Goal: Information Seeking & Learning: Learn about a topic

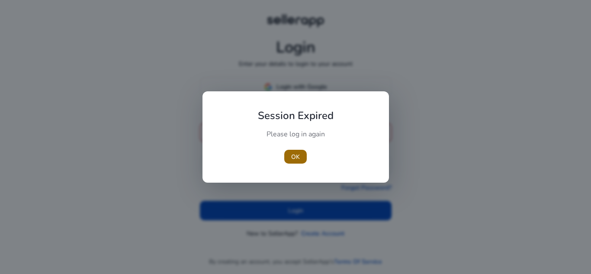
type input "**********"
click at [296, 155] on span "OK" at bounding box center [295, 156] width 9 height 9
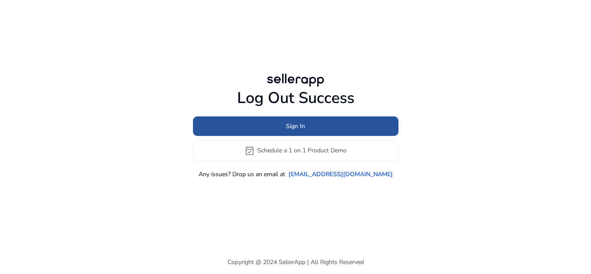
click at [312, 131] on span at bounding box center [296, 126] width 206 height 21
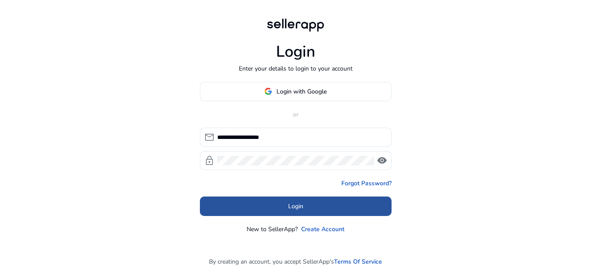
click at [309, 201] on span at bounding box center [296, 206] width 192 height 21
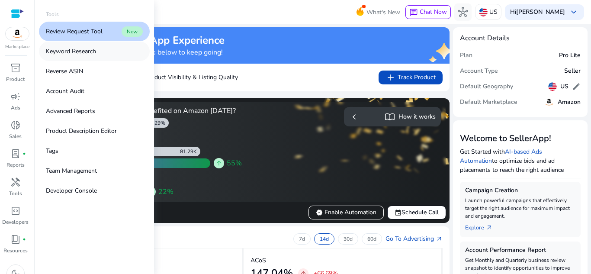
click at [90, 46] on link "Keyword Research" at bounding box center [94, 51] width 111 height 19
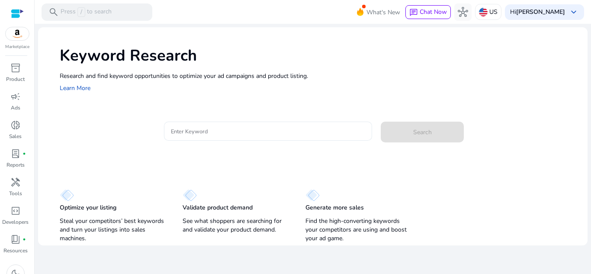
click at [306, 129] on input "Enter Keyword" at bounding box center [268, 131] width 195 height 10
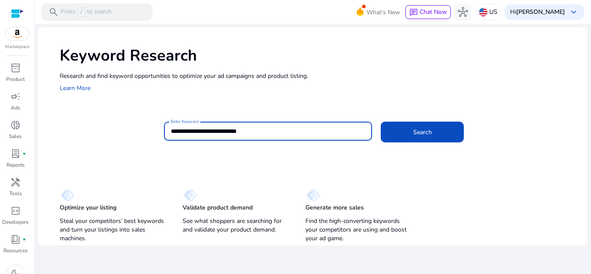
click at [381, 122] on button "Search" at bounding box center [422, 132] width 83 height 21
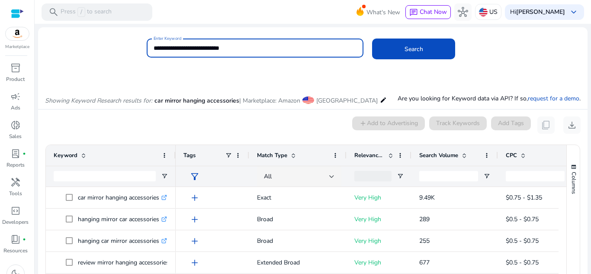
click at [256, 52] on input "**********" at bounding box center [255, 48] width 203 height 10
type input "*"
click at [372, 39] on button "Search" at bounding box center [413, 49] width 83 height 21
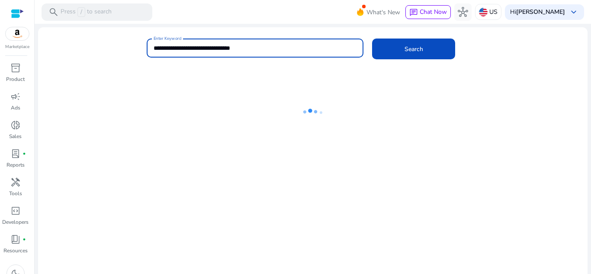
type input "**********"
click at [372, 39] on button "Search" at bounding box center [413, 49] width 83 height 21
click at [392, 48] on span at bounding box center [413, 49] width 83 height 21
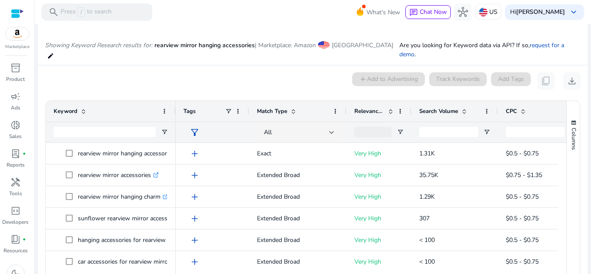
scroll to position [74, 0]
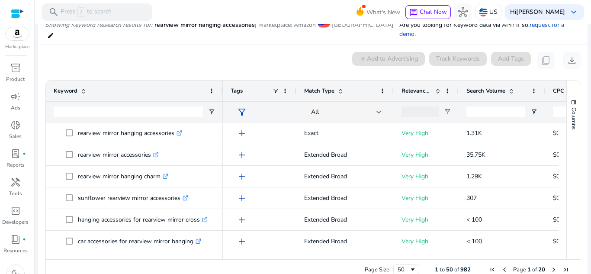
drag, startPoint x: 174, startPoint y: 84, endPoint x: 221, endPoint y: 76, distance: 47.9
click at [221, 81] on div at bounding box center [222, 91] width 3 height 21
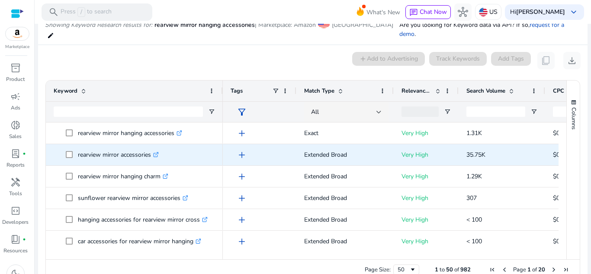
click at [243, 150] on span "add" at bounding box center [242, 155] width 10 height 10
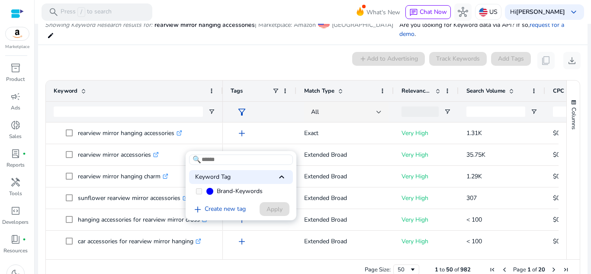
click at [258, 177] on div "Keyword Tag keyboard_arrow_up" at bounding box center [241, 177] width 104 height 14
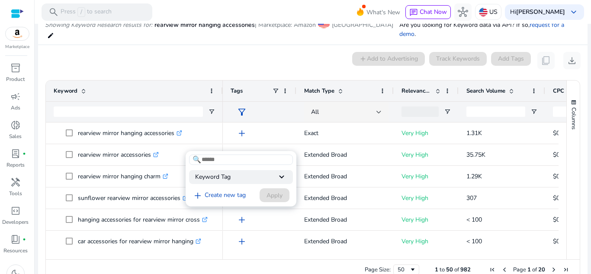
click at [261, 174] on div "Keyword Tag keyboard_arrow_down" at bounding box center [241, 177] width 104 height 14
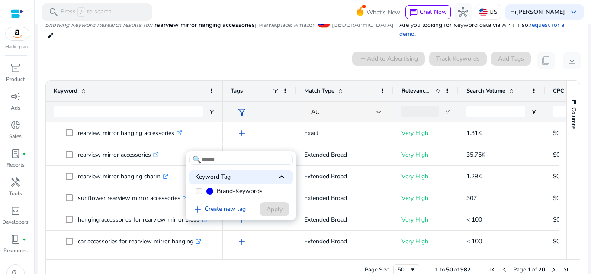
click at [254, 157] on input at bounding box center [241, 160] width 104 height 10
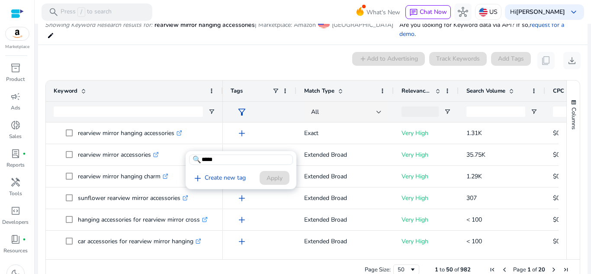
type input "*****"
click at [176, 56] on div at bounding box center [295, 137] width 591 height 274
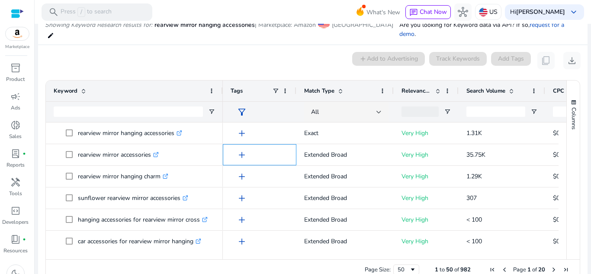
scroll to position [0, 132]
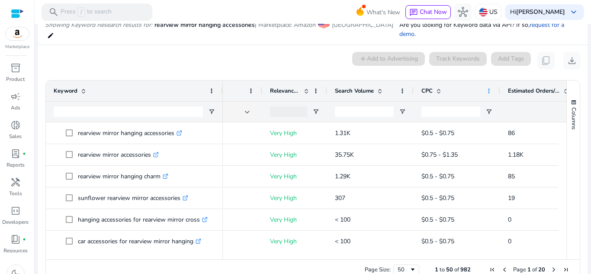
click at [488, 87] on span at bounding box center [489, 90] width 7 height 7
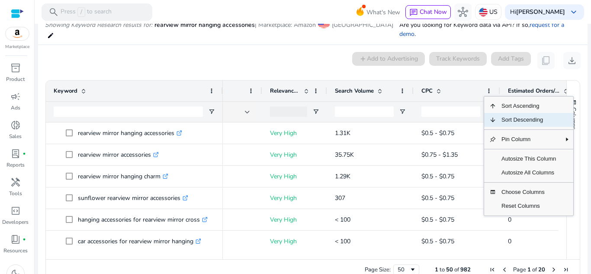
click at [507, 113] on span "Sort Descending" at bounding box center [529, 120] width 65 height 14
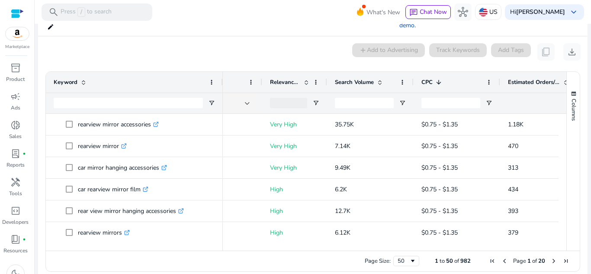
scroll to position [0, 0]
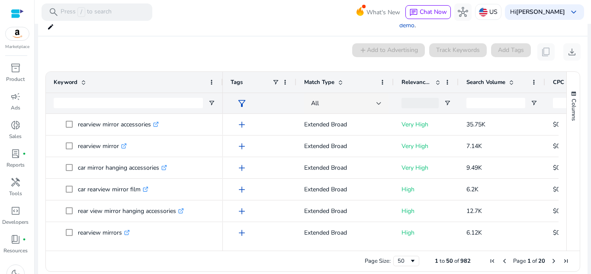
click at [341, 79] on span at bounding box center [340, 82] width 7 height 7
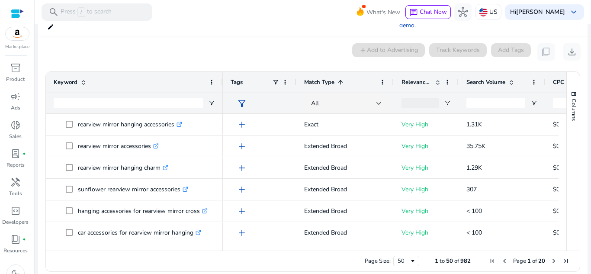
drag, startPoint x: 253, startPoint y: 237, endPoint x: 206, endPoint y: 235, distance: 47.3
click at [206, 243] on div at bounding box center [306, 247] width 521 height 8
drag, startPoint x: 229, startPoint y: 238, endPoint x: 192, endPoint y: 232, distance: 38.1
click at [197, 243] on div at bounding box center [306, 247] width 521 height 8
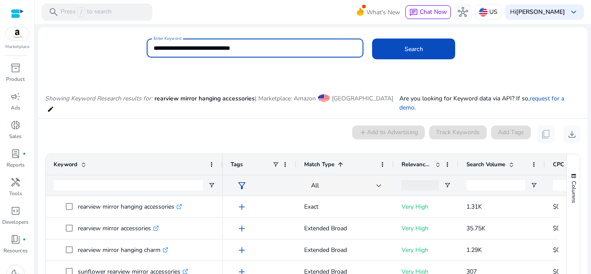
click at [222, 44] on input "**********" at bounding box center [255, 48] width 203 height 10
click at [219, 48] on input "**********" at bounding box center [255, 48] width 203 height 10
click at [372, 39] on button "Search" at bounding box center [413, 49] width 83 height 21
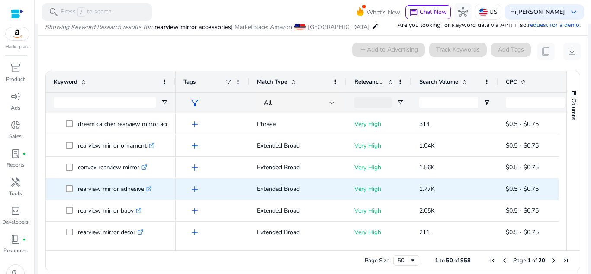
scroll to position [216, 0]
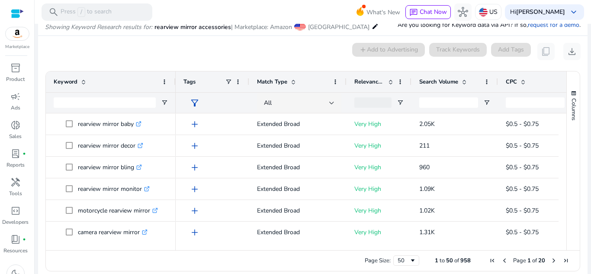
click at [465, 83] on span at bounding box center [464, 81] width 7 height 7
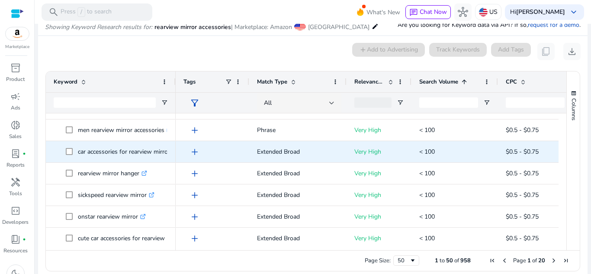
scroll to position [0, 0]
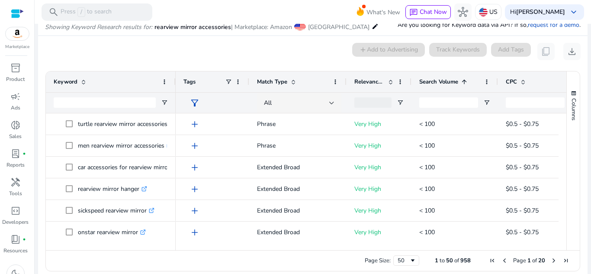
click at [467, 84] on span at bounding box center [464, 81] width 7 height 7
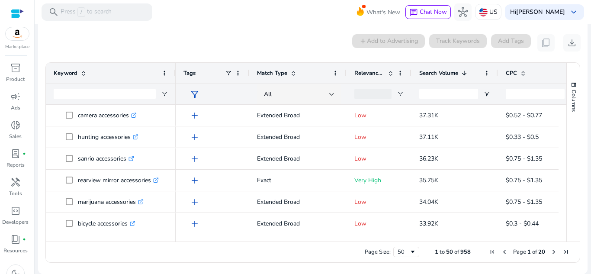
click at [473, 73] on div "Search Volume 1" at bounding box center [450, 73] width 61 height 16
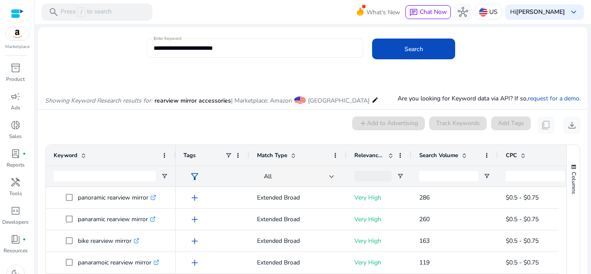
click at [149, 45] on div "**********" at bounding box center [255, 48] width 217 height 19
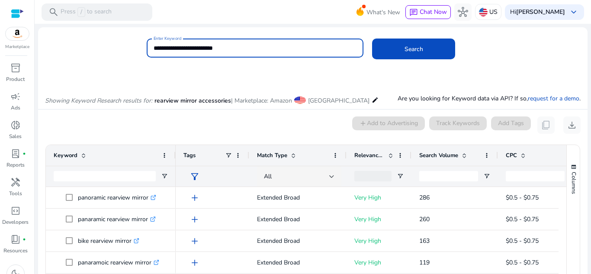
click at [154, 46] on input "**********" at bounding box center [255, 48] width 203 height 10
type input "*"
click at [231, 50] on input "**********" at bounding box center [255, 48] width 203 height 10
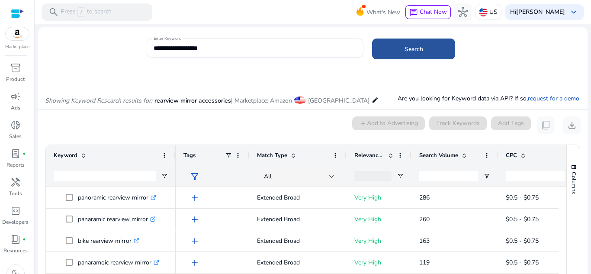
click at [405, 45] on span "Search" at bounding box center [414, 49] width 19 height 9
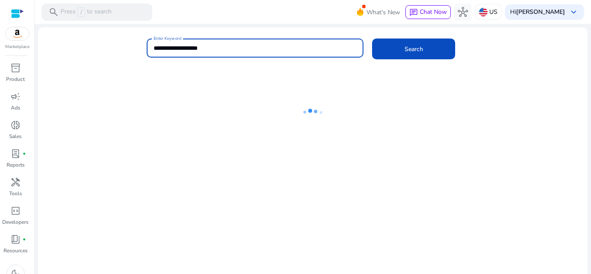
click at [228, 48] on input "**********" at bounding box center [255, 48] width 203 height 10
type input "**********"
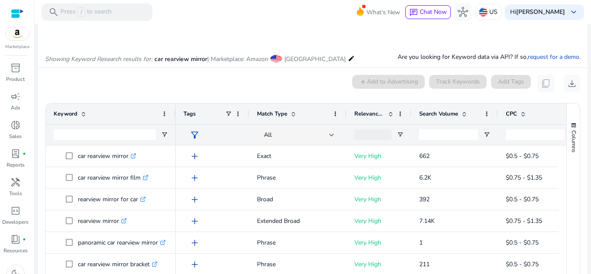
scroll to position [74, 0]
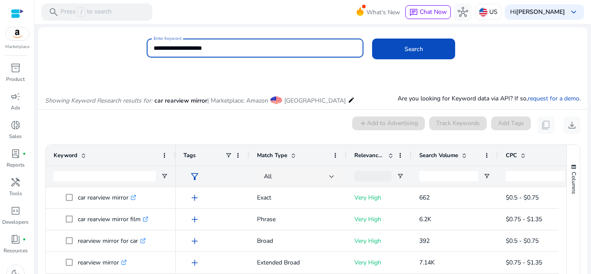
scroll to position [74, 0]
click at [163, 43] on input "**********" at bounding box center [255, 48] width 203 height 10
click at [224, 43] on input "**********" at bounding box center [255, 48] width 203 height 10
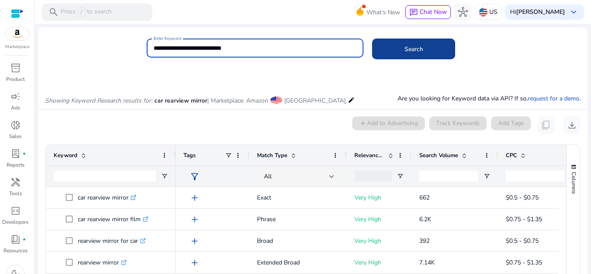
click at [401, 49] on span at bounding box center [413, 49] width 83 height 21
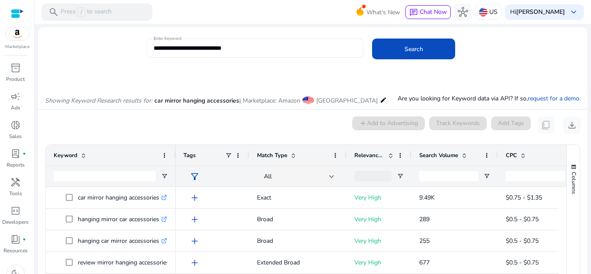
click at [263, 44] on input "**********" at bounding box center [255, 48] width 203 height 10
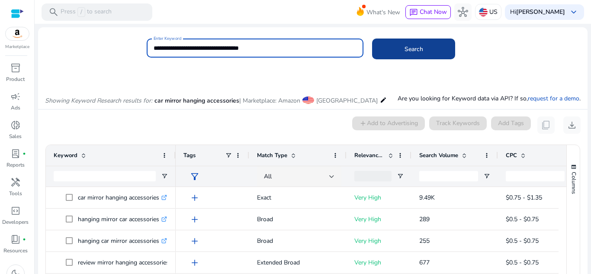
type input "**********"
click at [418, 51] on span "Search" at bounding box center [414, 49] width 19 height 9
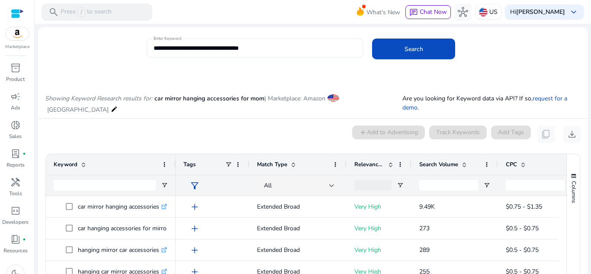
drag, startPoint x: 0, startPoint y: 0, endPoint x: 294, endPoint y: 51, distance: 298.3
click at [294, 51] on input "**********" at bounding box center [255, 48] width 203 height 10
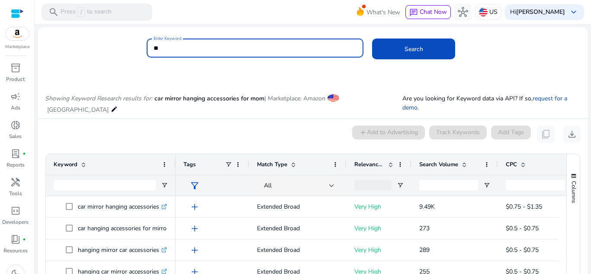
type input "*"
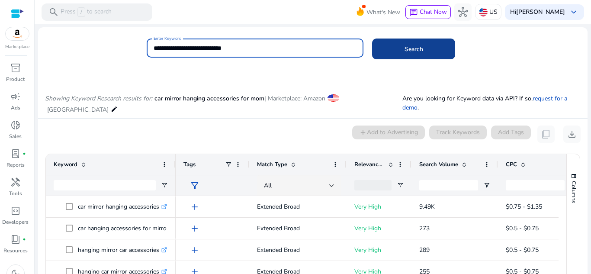
click at [419, 48] on span "Search" at bounding box center [414, 49] width 19 height 9
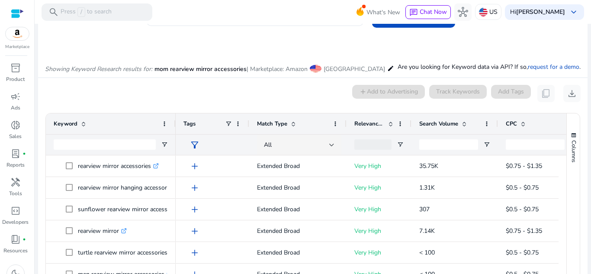
scroll to position [74, 0]
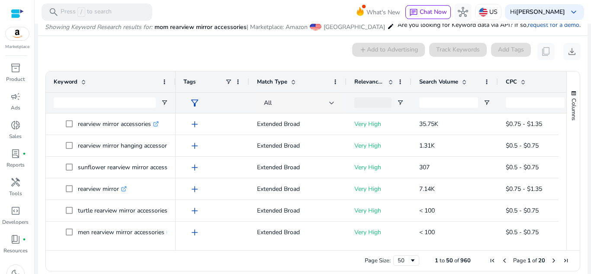
click at [330, 103] on div at bounding box center [331, 102] width 5 height 3
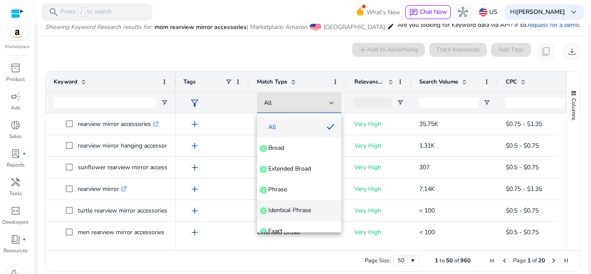
click at [293, 220] on mat-option "Identical Phrase info" at bounding box center [299, 210] width 84 height 21
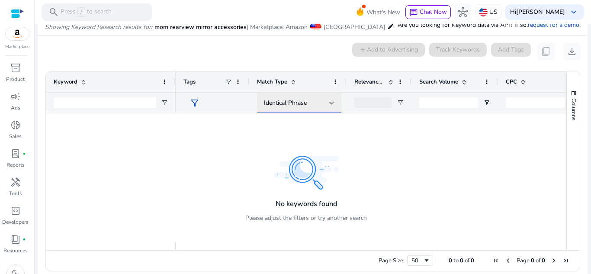
click at [312, 94] on div "Identical Phrase" at bounding box center [299, 103] width 71 height 21
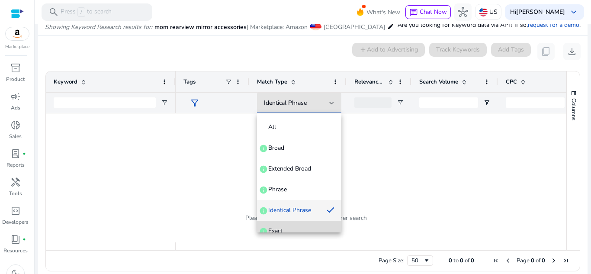
click at [300, 223] on mat-option "Exact info" at bounding box center [299, 231] width 84 height 21
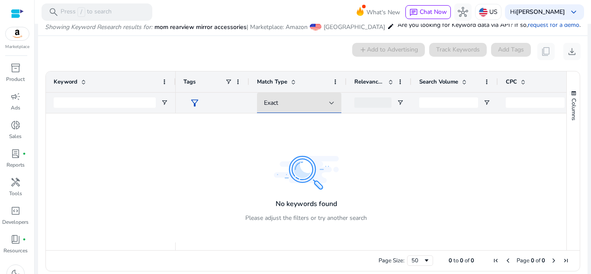
scroll to position [0, 0]
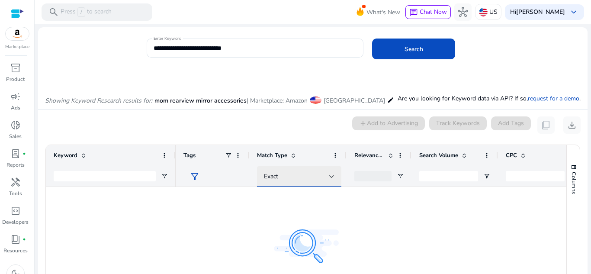
click at [295, 173] on div "Exact" at bounding box center [296, 177] width 65 height 10
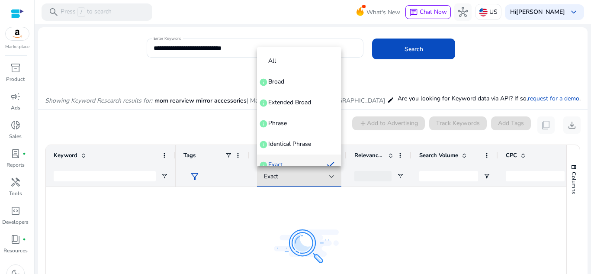
scroll to position [9, 0]
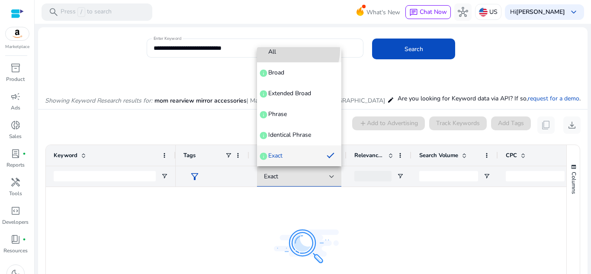
click at [289, 50] on span "All" at bounding box center [299, 52] width 71 height 9
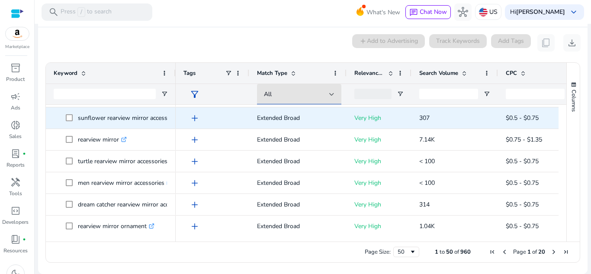
scroll to position [0, 0]
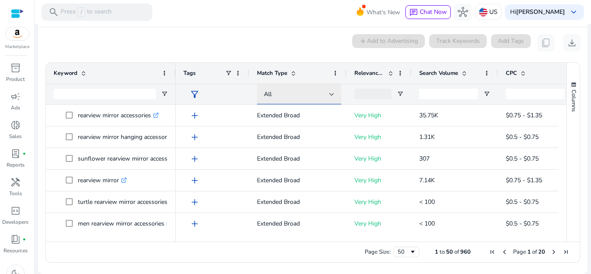
click at [298, 90] on div "All" at bounding box center [296, 95] width 65 height 10
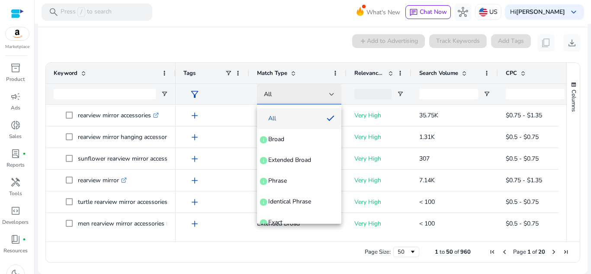
click at [298, 90] on div at bounding box center [295, 137] width 591 height 274
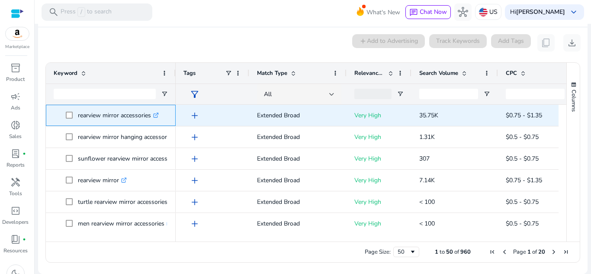
click at [158, 113] on icon at bounding box center [156, 115] width 4 height 4
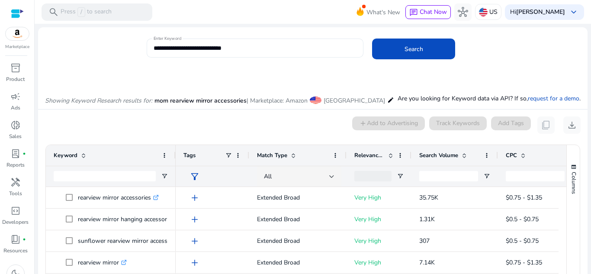
click at [169, 46] on input "**********" at bounding box center [255, 48] width 203 height 10
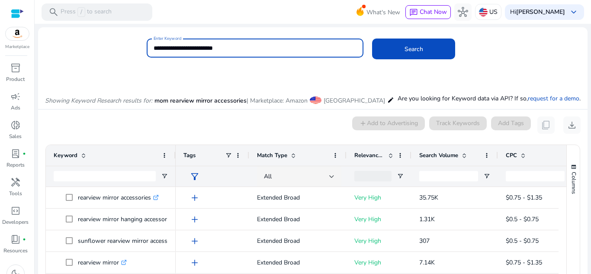
click at [251, 46] on input "**********" at bounding box center [255, 48] width 203 height 10
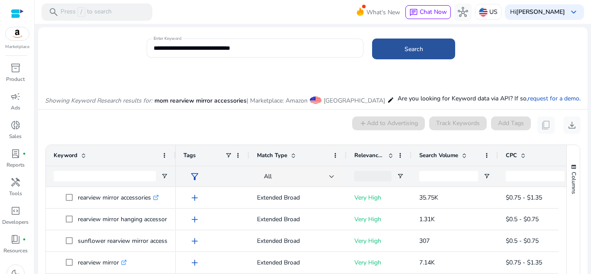
click at [444, 47] on span at bounding box center [413, 49] width 83 height 21
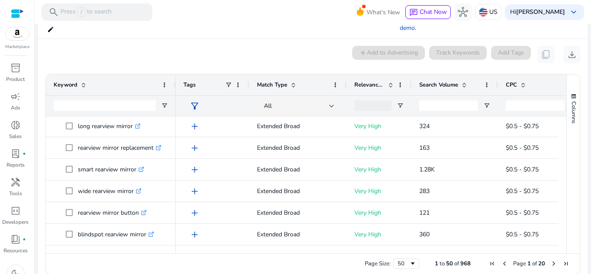
click at [465, 81] on span at bounding box center [464, 84] width 7 height 7
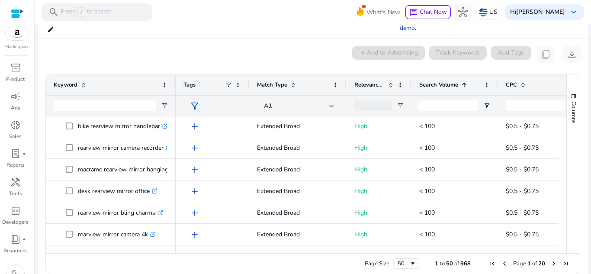
click at [464, 81] on span at bounding box center [464, 84] width 7 height 7
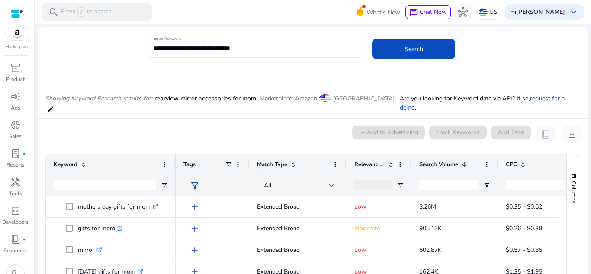
click at [290, 44] on input "**********" at bounding box center [255, 48] width 203 height 10
click at [465, 161] on span at bounding box center [464, 164] width 7 height 7
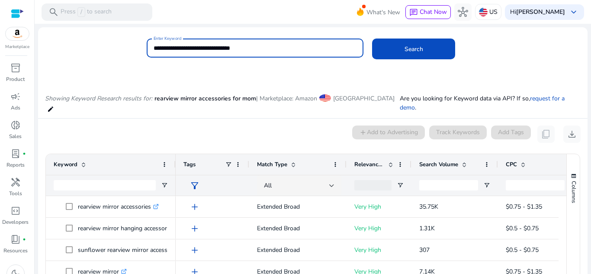
click at [268, 52] on input "**********" at bounding box center [255, 48] width 203 height 10
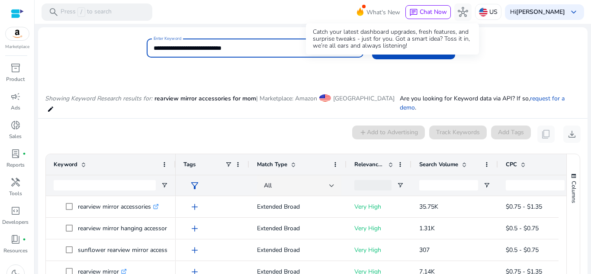
click at [388, 49] on div "Catch your latest dashboard upgrades, fresh features, and surprise tweaks - jus…" at bounding box center [392, 38] width 173 height 31
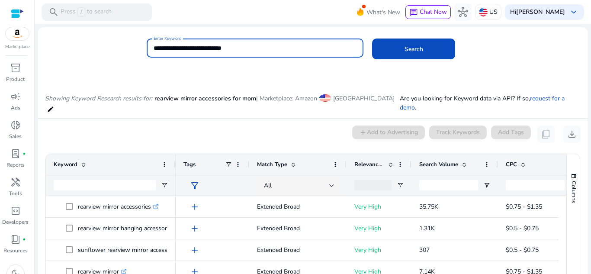
click at [312, 48] on input "**********" at bounding box center [255, 48] width 203 height 10
type input "**********"
click at [416, 43] on span at bounding box center [413, 49] width 83 height 21
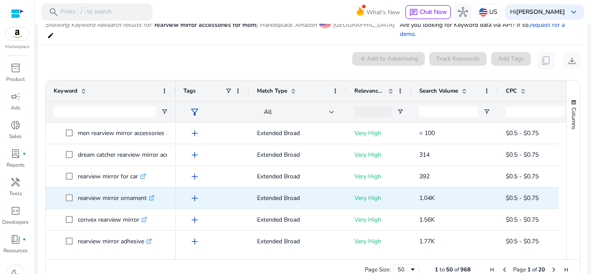
scroll to position [173, 0]
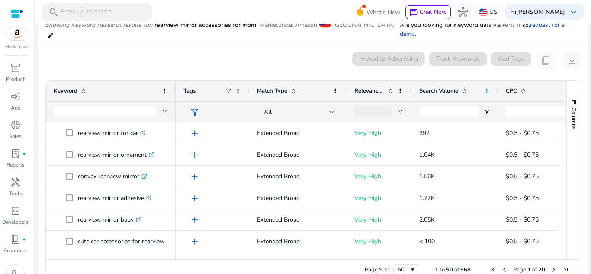
click at [488, 87] on span at bounding box center [487, 90] width 7 height 7
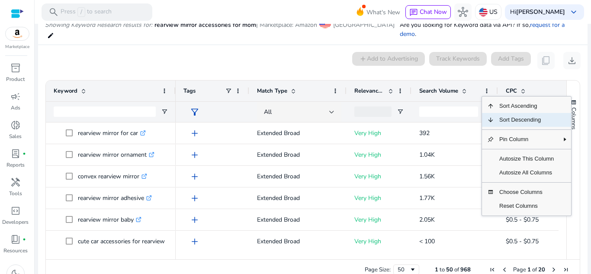
click at [504, 113] on span "Sort Descending" at bounding box center [526, 120] width 65 height 14
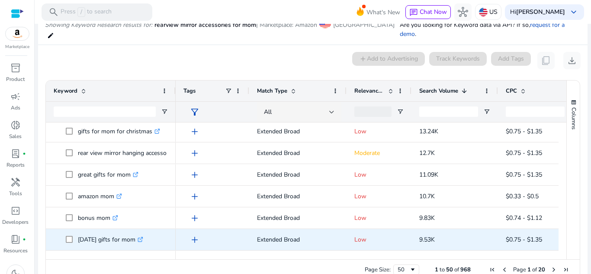
scroll to position [693, 0]
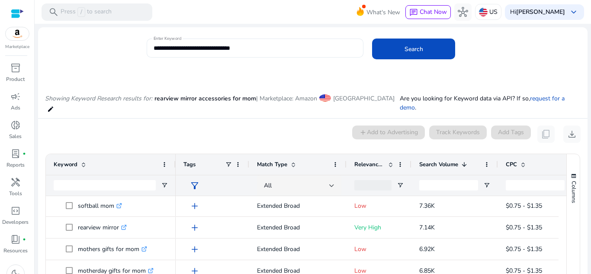
click at [273, 40] on mat-card "**********" at bounding box center [313, 53] width 550 height 42
click at [271, 48] on input "**********" at bounding box center [255, 48] width 203 height 10
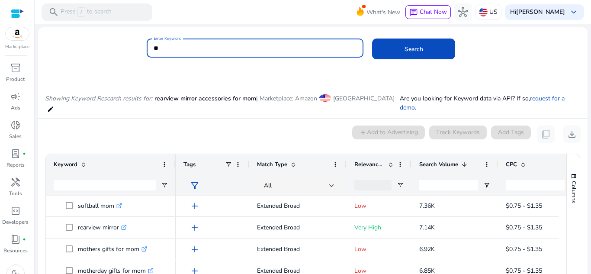
type input "*"
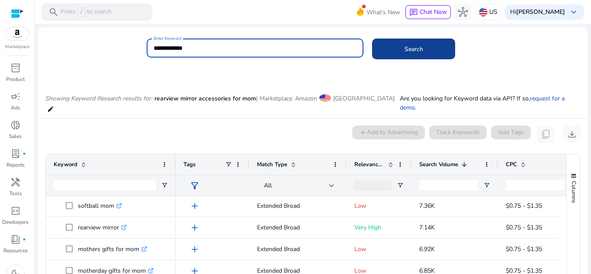
click at [411, 48] on span "Search" at bounding box center [414, 49] width 19 height 9
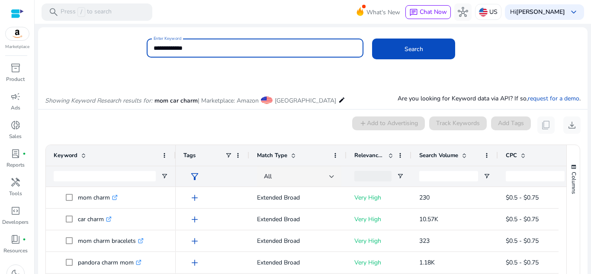
click at [179, 45] on input "**********" at bounding box center [255, 48] width 203 height 10
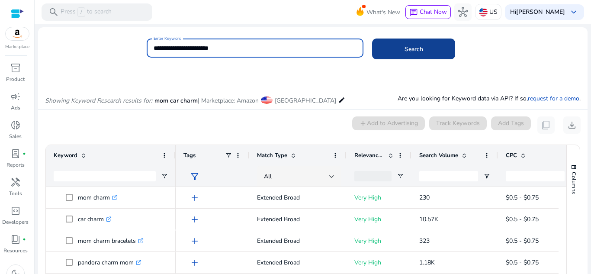
click at [431, 42] on span at bounding box center [413, 49] width 83 height 21
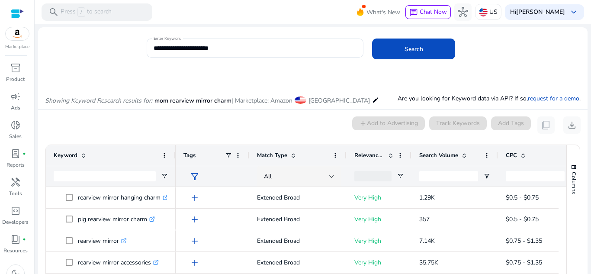
scroll to position [74, 0]
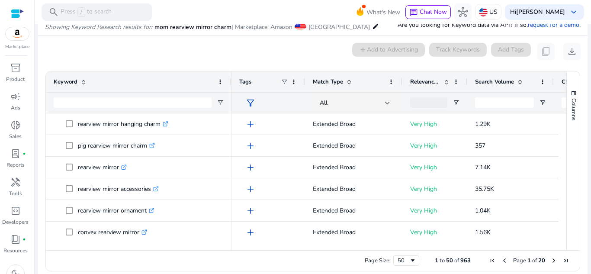
drag, startPoint x: 174, startPoint y: 81, endPoint x: 232, endPoint y: 74, distance: 57.6
click at [232, 74] on div at bounding box center [230, 81] width 3 height 21
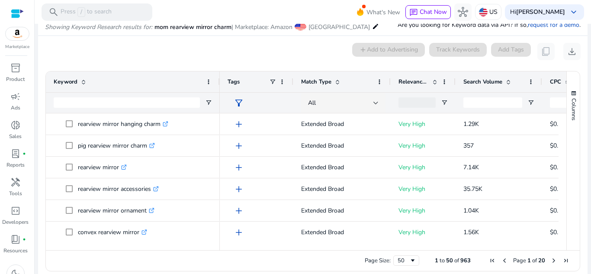
drag, startPoint x: 231, startPoint y: 84, endPoint x: 208, endPoint y: 79, distance: 23.1
click at [218, 79] on div at bounding box center [219, 81] width 3 height 21
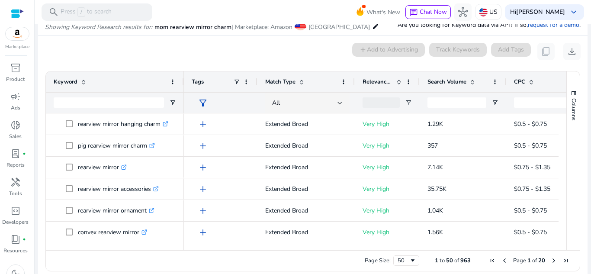
drag, startPoint x: 209, startPoint y: 81, endPoint x: 182, endPoint y: 73, distance: 27.5
click at [182, 73] on div at bounding box center [183, 81] width 3 height 21
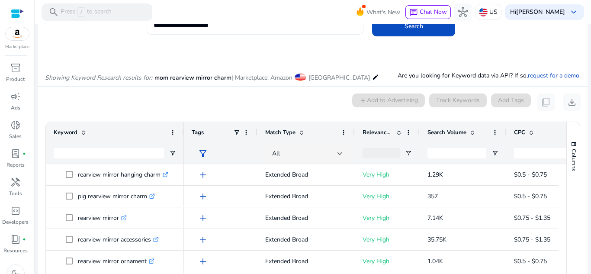
scroll to position [0, 0]
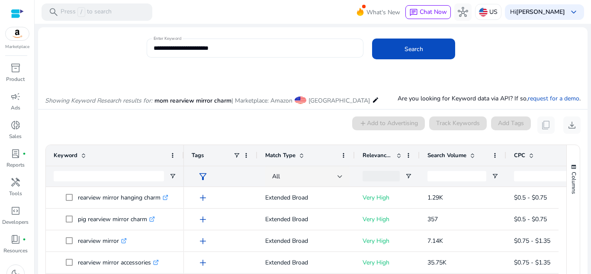
click at [240, 48] on input "**********" at bounding box center [255, 48] width 203 height 10
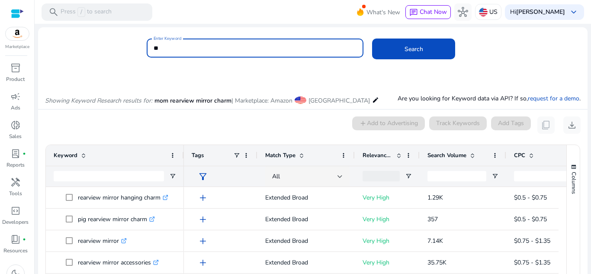
type input "*"
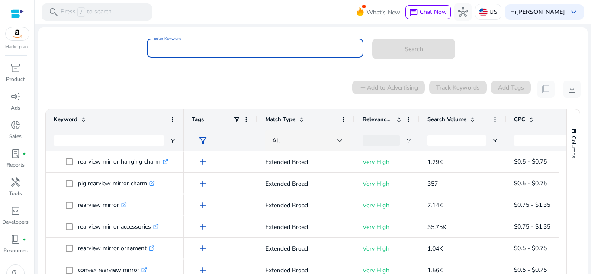
click at [241, 48] on input "Enter Keyword" at bounding box center [255, 48] width 203 height 10
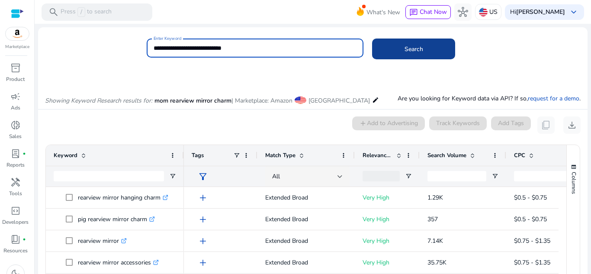
click at [436, 58] on span at bounding box center [413, 49] width 83 height 21
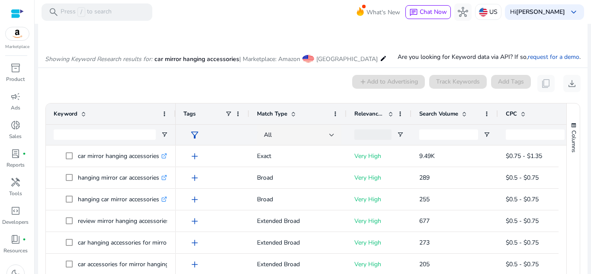
scroll to position [74, 0]
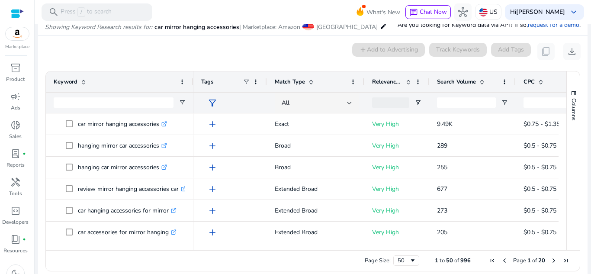
drag, startPoint x: 174, startPoint y: 82, endPoint x: 192, endPoint y: 80, distance: 17.9
click at [192, 80] on div at bounding box center [192, 81] width 3 height 21
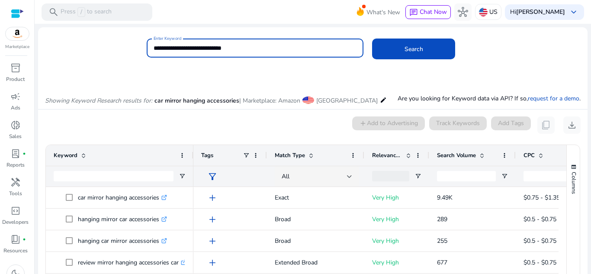
click at [254, 51] on input "**********" at bounding box center [255, 48] width 203 height 10
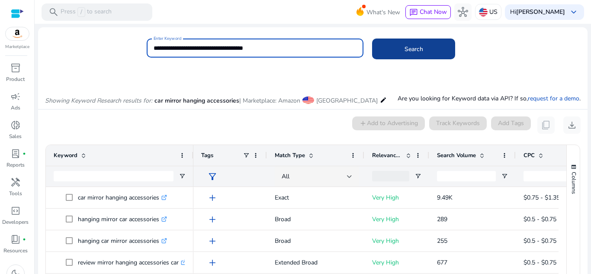
click at [426, 57] on span at bounding box center [413, 49] width 83 height 21
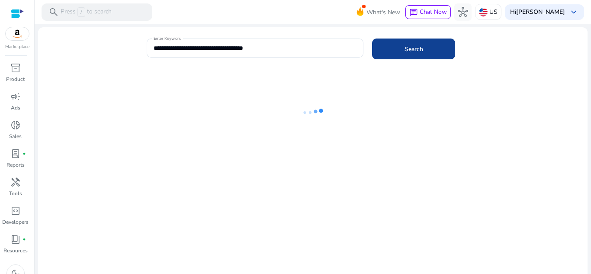
click at [420, 53] on span "Search" at bounding box center [414, 49] width 19 height 9
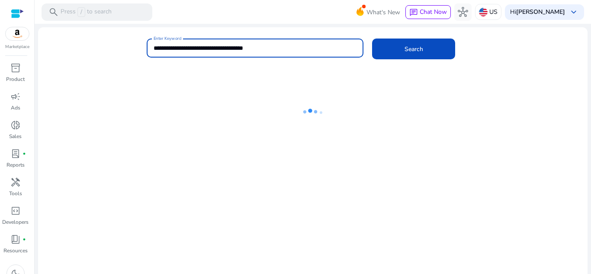
click at [271, 52] on input "**********" at bounding box center [255, 48] width 203 height 10
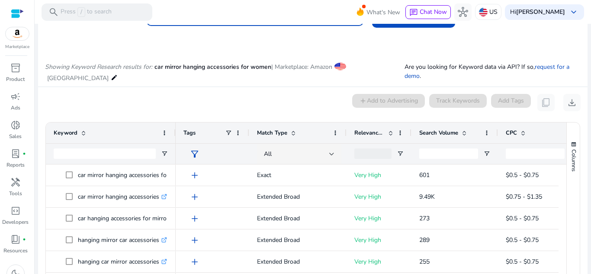
scroll to position [74, 0]
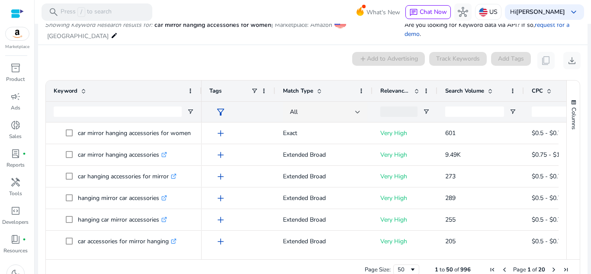
drag, startPoint x: 174, startPoint y: 89, endPoint x: 200, endPoint y: 87, distance: 26.1
click at [200, 87] on div at bounding box center [201, 91] width 3 height 21
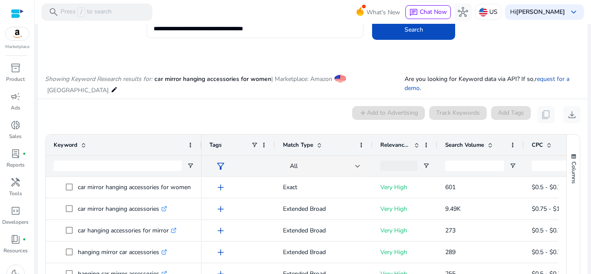
scroll to position [0, 0]
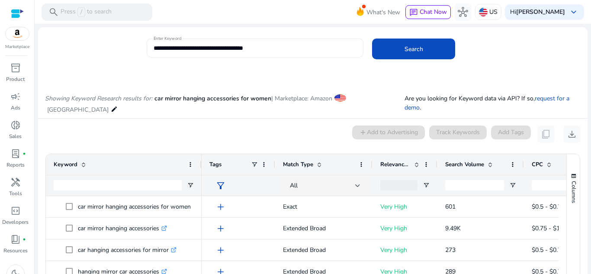
click at [274, 50] on input "**********" at bounding box center [255, 48] width 203 height 10
click at [436, 50] on span at bounding box center [413, 49] width 83 height 21
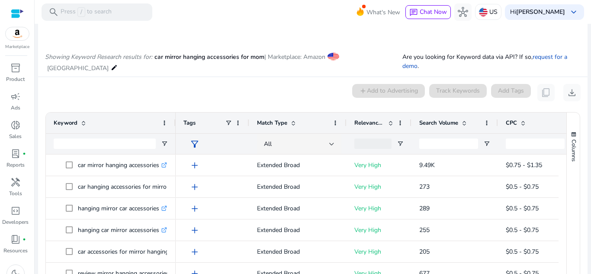
scroll to position [74, 0]
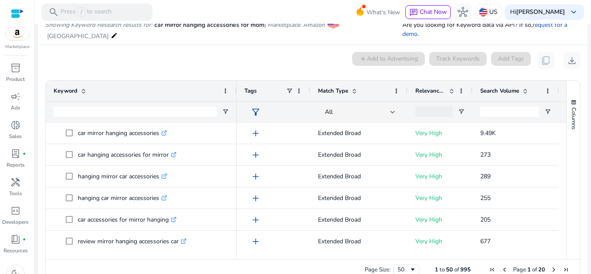
drag, startPoint x: 175, startPoint y: 83, endPoint x: 232, endPoint y: 73, distance: 57.5
click at [240, 76] on ag-grid-angular "1 to 50 of 995. Page 1 of 20 Drag here to set row groups Drag here to set colum…" at bounding box center [313, 180] width 549 height 209
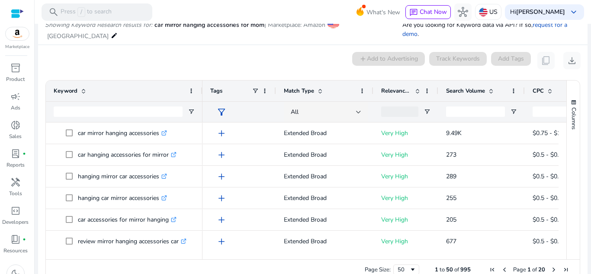
drag, startPoint x: 239, startPoint y: 77, endPoint x: 201, endPoint y: 66, distance: 39.9
click at [201, 66] on mat-card "0 keyword(s) selected add Add to Advertising Track Keywords Add Tags content_co…" at bounding box center [313, 168] width 550 height 247
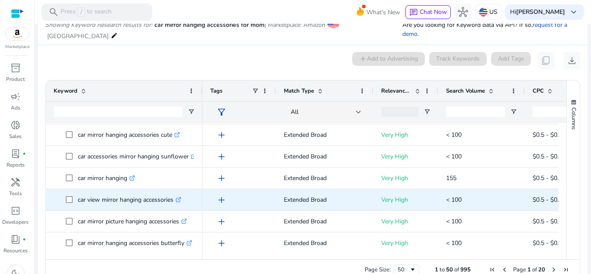
scroll to position [260, 0]
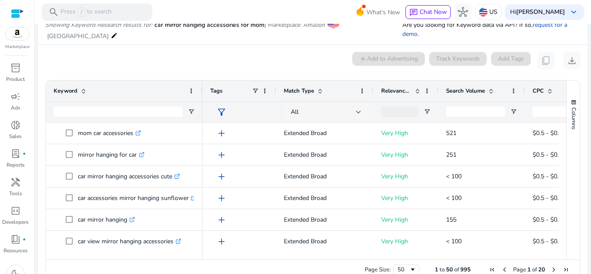
click at [354, 107] on div "All" at bounding box center [323, 112] width 65 height 10
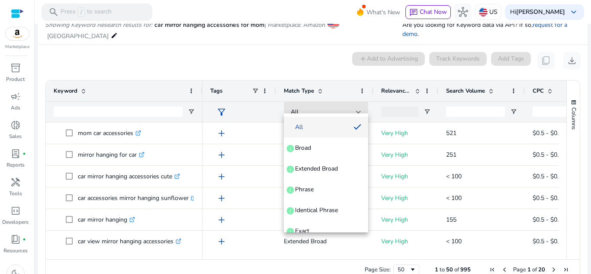
click at [242, 50] on div at bounding box center [295, 137] width 591 height 274
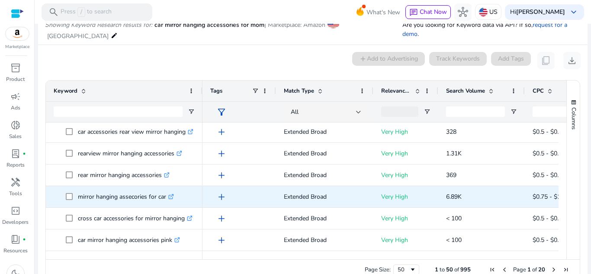
scroll to position [823, 0]
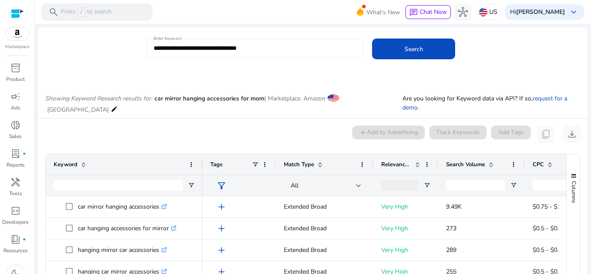
click at [270, 51] on input "**********" at bounding box center [255, 48] width 203 height 10
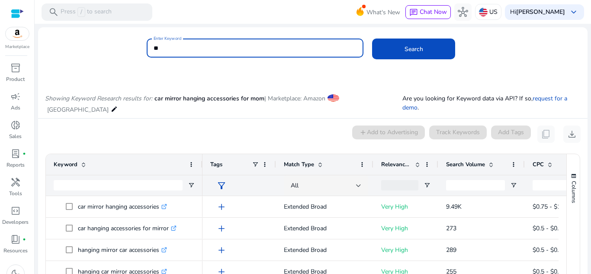
type input "*"
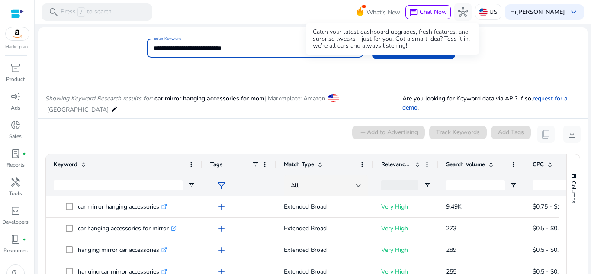
type input "**********"
click at [395, 45] on div "Catch your latest dashboard upgrades, fresh features, and surprise tweaks - jus…" at bounding box center [392, 38] width 173 height 31
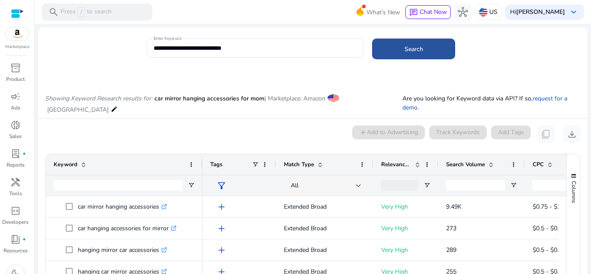
click at [418, 44] on span at bounding box center [413, 49] width 83 height 21
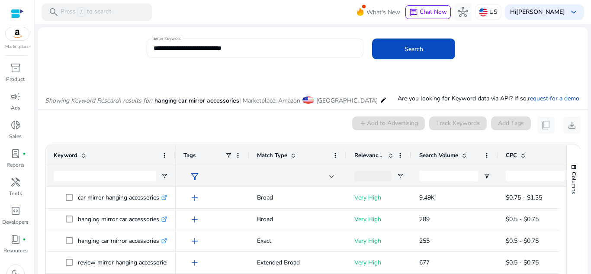
click at [164, 38] on mat-label "Enter Keyword" at bounding box center [168, 39] width 28 height 6
click at [164, 43] on input "**********" at bounding box center [255, 48] width 203 height 10
click at [299, 77] on div "Showing Keyword Research results for: hanging car mirror accessories | Marketpl…" at bounding box center [313, 92] width 550 height 36
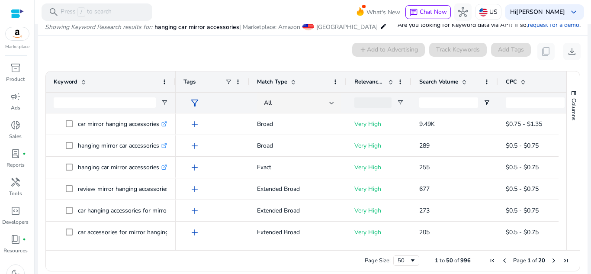
drag, startPoint x: 174, startPoint y: 82, endPoint x: 206, endPoint y: 74, distance: 33.0
click at [177, 74] on div at bounding box center [175, 81] width 3 height 21
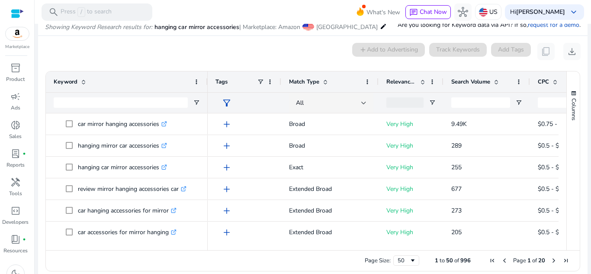
click at [175, 44] on div "0 keyword(s) selected add Add to Advertising Track Keywords Add Tags content_co…" at bounding box center [313, 51] width 536 height 17
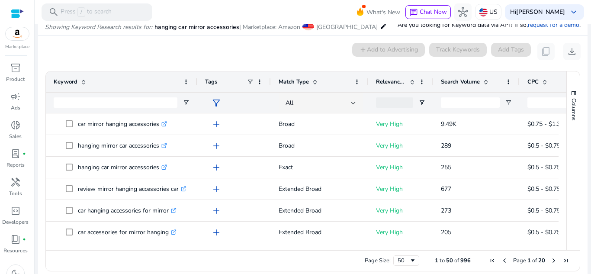
drag, startPoint x: 206, startPoint y: 82, endPoint x: 195, endPoint y: 78, distance: 11.0
click at [195, 78] on div at bounding box center [196, 81] width 3 height 21
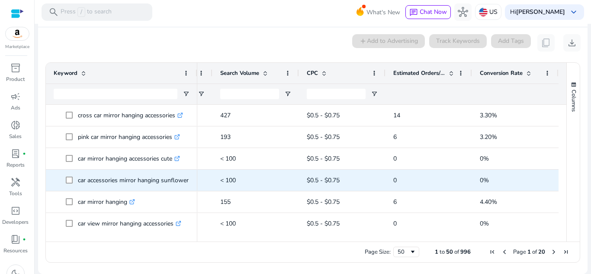
scroll to position [0, 0]
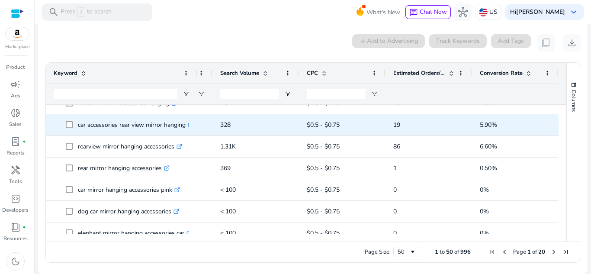
scroll to position [650, 0]
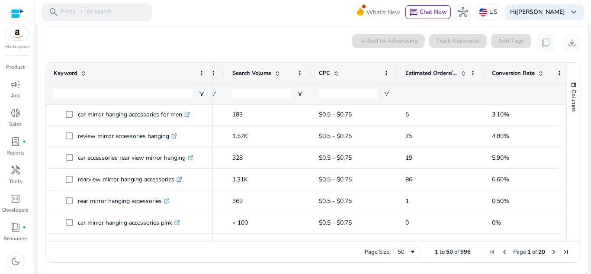
drag, startPoint x: 196, startPoint y: 76, endPoint x: 211, endPoint y: 76, distance: 15.6
click at [211, 76] on div at bounding box center [212, 73] width 3 height 21
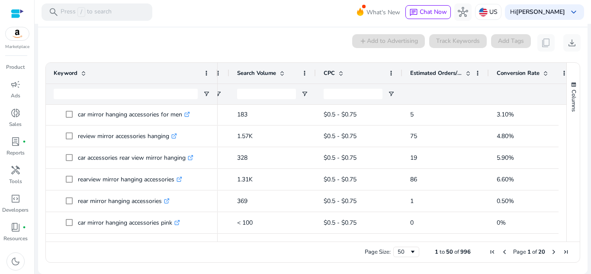
drag, startPoint x: 211, startPoint y: 76, endPoint x: 216, endPoint y: 75, distance: 4.8
click at [216, 75] on div at bounding box center [217, 73] width 3 height 21
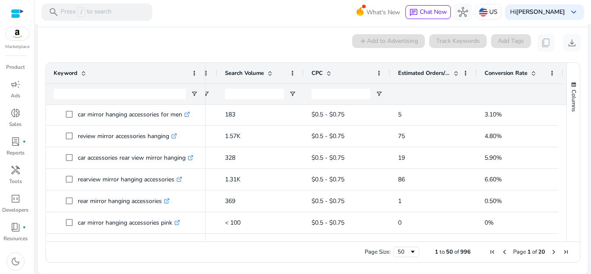
drag, startPoint x: 216, startPoint y: 75, endPoint x: 204, endPoint y: 73, distance: 12.3
click at [204, 73] on div at bounding box center [204, 73] width 3 height 21
click at [203, 72] on div at bounding box center [204, 73] width 3 height 21
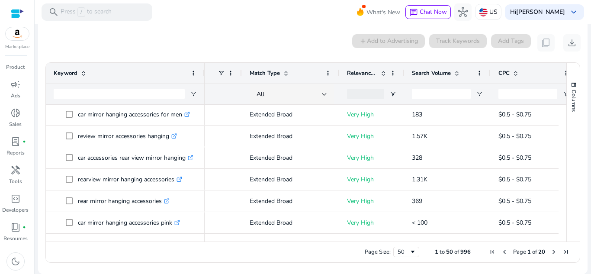
scroll to position [0, 25]
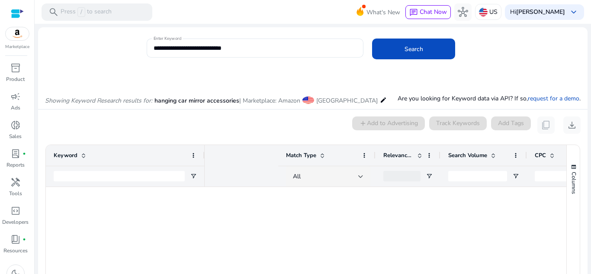
scroll to position [0, 176]
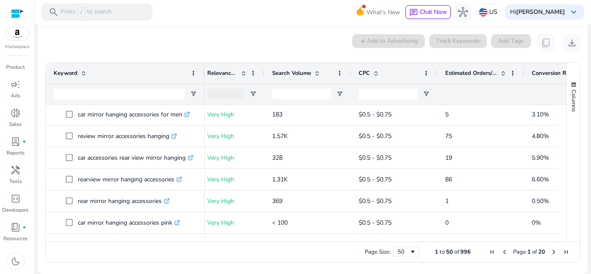
drag, startPoint x: 337, startPoint y: 238, endPoint x: 307, endPoint y: 239, distance: 29.9
click at [307, 239] on div at bounding box center [382, 238] width 354 height 8
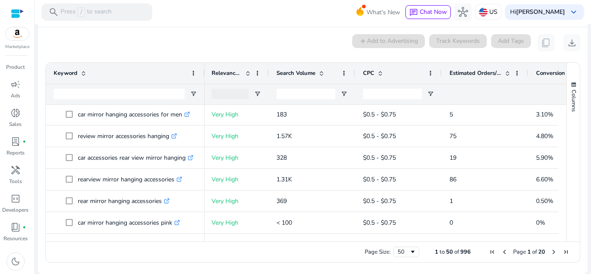
drag, startPoint x: 318, startPoint y: 238, endPoint x: 296, endPoint y: 239, distance: 22.1
click at [276, 249] on div "Drag here to set row groups Drag here to set column labels Keyword Match Type 1" at bounding box center [312, 162] width 535 height 200
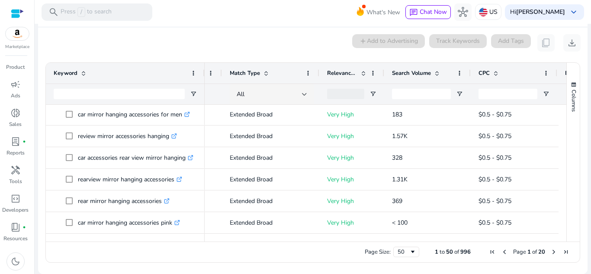
scroll to position [0, 0]
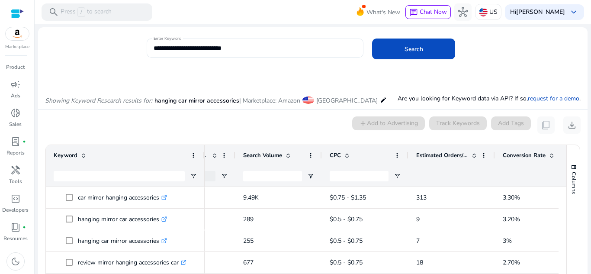
click at [272, 46] on input "**********" at bounding box center [255, 48] width 203 height 10
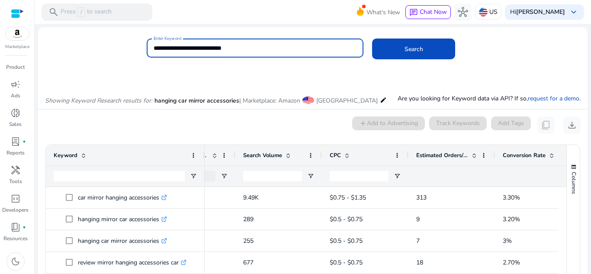
drag, startPoint x: 243, startPoint y: 49, endPoint x: 149, endPoint y: 65, distance: 94.8
click at [149, 66] on mat-form-field "**********" at bounding box center [255, 53] width 217 height 28
type input "*"
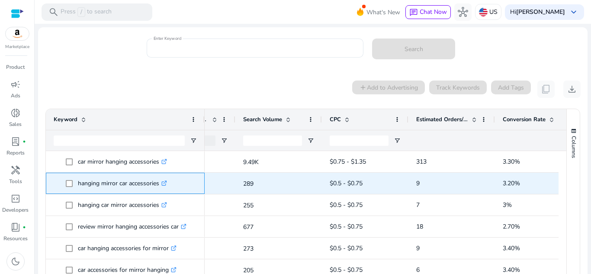
click at [107, 188] on p "hanging mirror car accessories .st0{fill:#2c8af8}" at bounding box center [122, 183] width 89 height 18
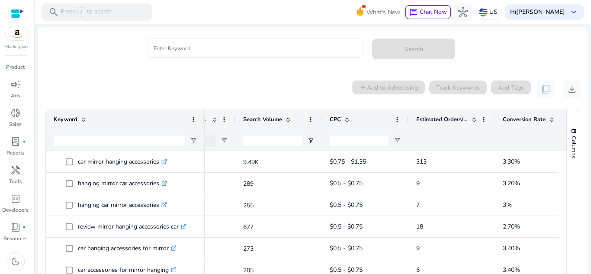
click at [198, 22] on mat-toolbar "search Press / to search What's New chat Chat Now hub US Hi Alicia Shultz keybo…" at bounding box center [313, 12] width 557 height 24
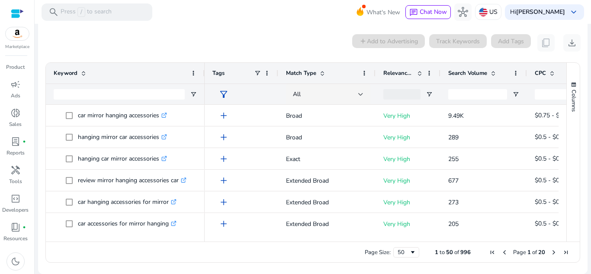
drag, startPoint x: 250, startPoint y: 237, endPoint x: 591, endPoint y: 139, distance: 354.6
click at [591, 140] on mat-sidenav-content "search Press / to search What's New chat Chat Now hub US Hi Alicia Shultz keybo…" at bounding box center [313, 137] width 557 height 274
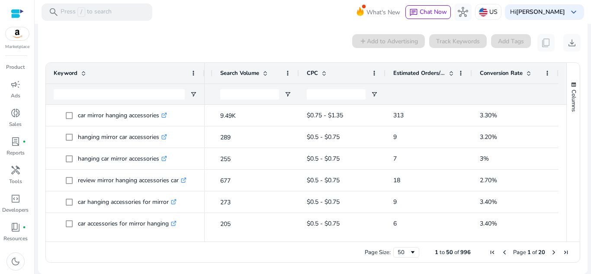
click at [252, 36] on div "0 keyword(s) selected add Add to Advertising Track Keywords Add Tags content_co…" at bounding box center [313, 42] width 536 height 17
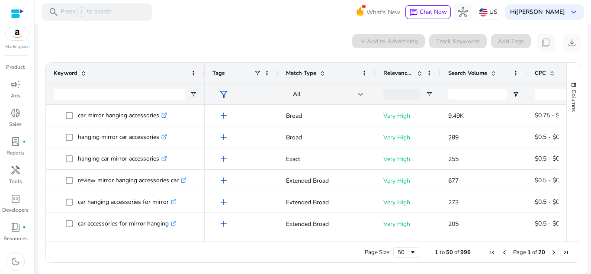
click at [72, 34] on mat-card "0 keyword(s) selected add Add to Advertising Track Keywords Add Tags content_co…" at bounding box center [313, 150] width 550 height 247
drag, startPoint x: 219, startPoint y: 237, endPoint x: 591, endPoint y: 125, distance: 388.4
click at [591, 134] on mat-sidenav-content "search Press / to search What's New chat Chat Now hub US Hi Alicia Shultz keybo…" at bounding box center [313, 137] width 557 height 274
click at [4, 85] on div "campaign" at bounding box center [15, 84] width 24 height 14
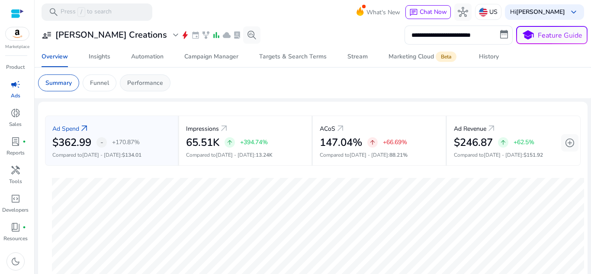
click at [153, 87] on p "Performance" at bounding box center [145, 82] width 36 height 9
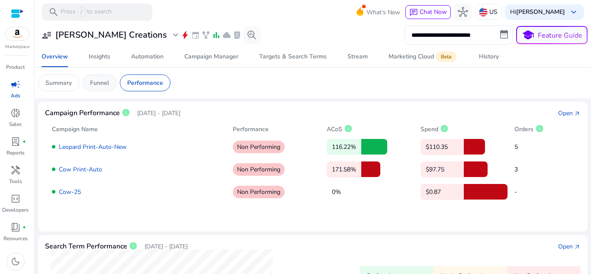
click at [89, 87] on div "Funnel" at bounding box center [100, 82] width 34 height 17
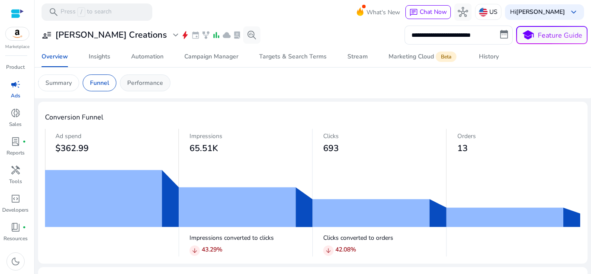
click at [133, 79] on p "Performance" at bounding box center [145, 82] width 36 height 9
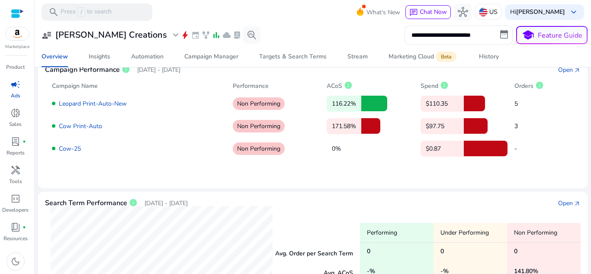
scroll to position [290, 0]
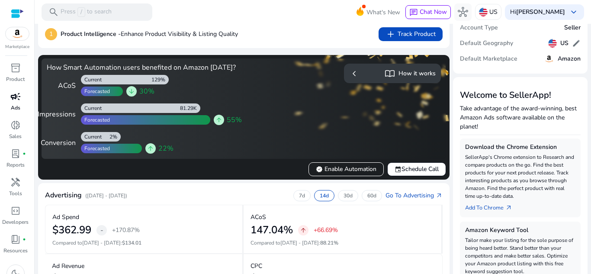
scroll to position [12, 0]
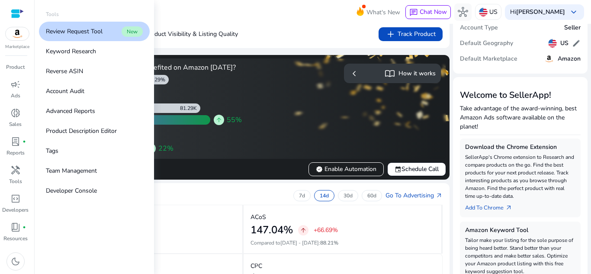
click at [111, 54] on link "Keyword Research" at bounding box center [94, 51] width 111 height 19
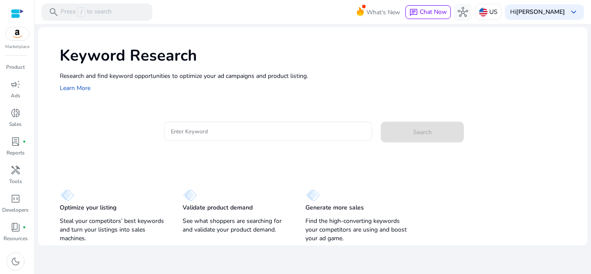
drag, startPoint x: 202, startPoint y: 118, endPoint x: 197, endPoint y: 121, distance: 5.6
click at [203, 117] on mat-card "Enter Keyword Search" at bounding box center [324, 136] width 528 height 42
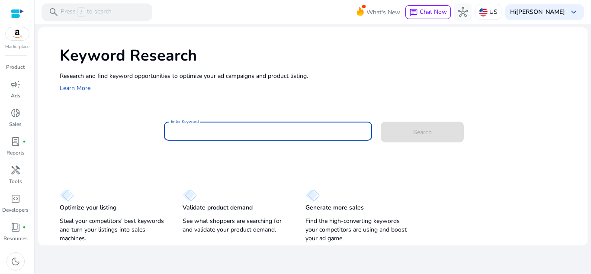
click at [216, 133] on input "Enter Keyword" at bounding box center [268, 131] width 195 height 10
click at [212, 127] on input "Enter Keyword" at bounding box center [268, 131] width 195 height 10
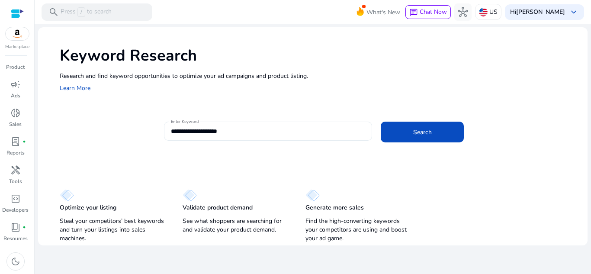
click at [236, 123] on div "**********" at bounding box center [268, 131] width 195 height 19
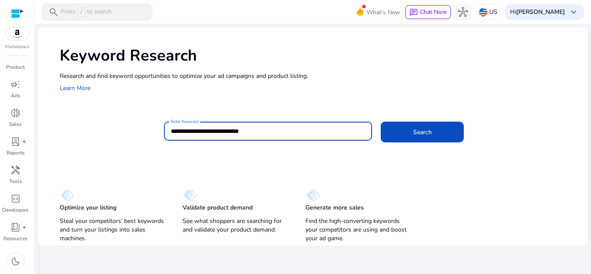
click at [407, 143] on div "**********" at bounding box center [372, 136] width 417 height 28
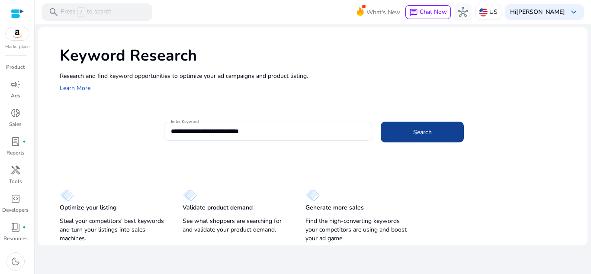
click at [410, 133] on span at bounding box center [422, 132] width 83 height 21
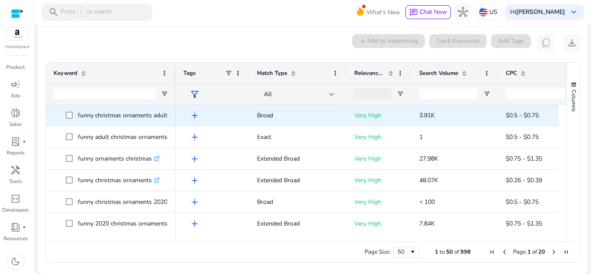
scroll to position [74, 0]
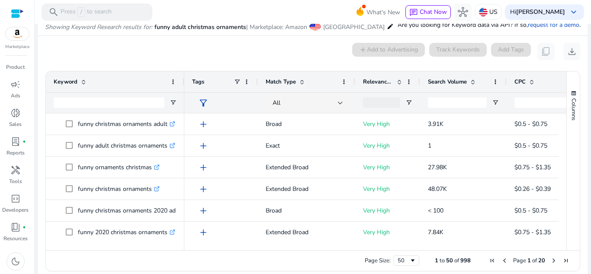
drag, startPoint x: 174, startPoint y: 82, endPoint x: 186, endPoint y: 78, distance: 12.3
click at [186, 78] on div at bounding box center [183, 81] width 3 height 21
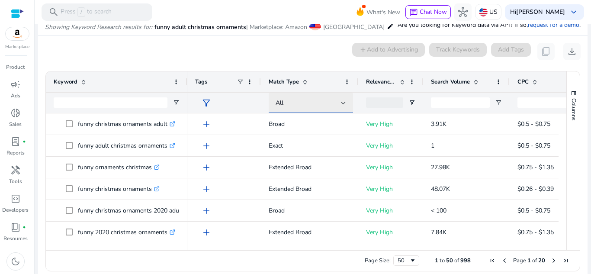
click at [342, 101] on div at bounding box center [343, 102] width 5 height 3
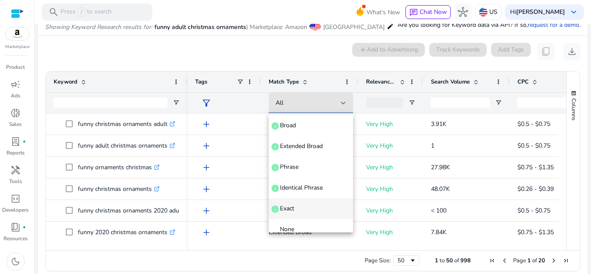
scroll to position [33, 0]
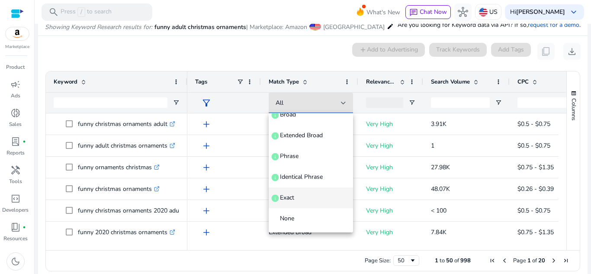
click at [316, 202] on mat-option "Exact info" at bounding box center [311, 197] width 84 height 21
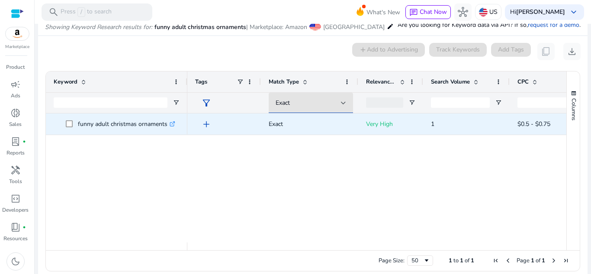
click at [433, 120] on span "1" at bounding box center [432, 124] width 3 height 8
click at [65, 123] on span "funny adult christmas ornaments .st0{fill:#2c8af8}" at bounding box center [117, 124] width 126 height 18
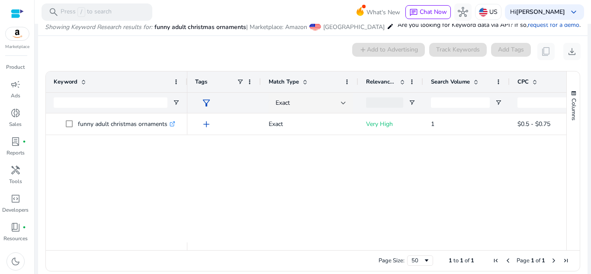
click at [82, 79] on span at bounding box center [83, 81] width 7 height 7
click at [349, 81] on span at bounding box center [347, 81] width 7 height 7
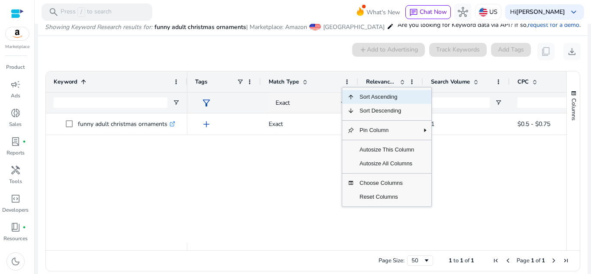
click at [297, 103] on div "Exact" at bounding box center [308, 103] width 65 height 10
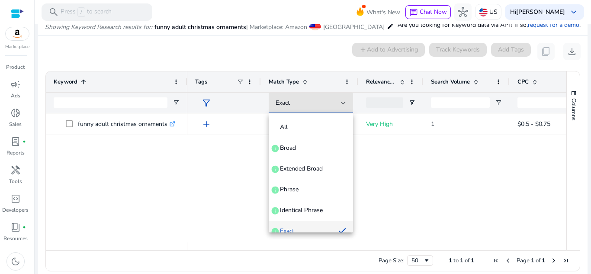
scroll to position [9, 0]
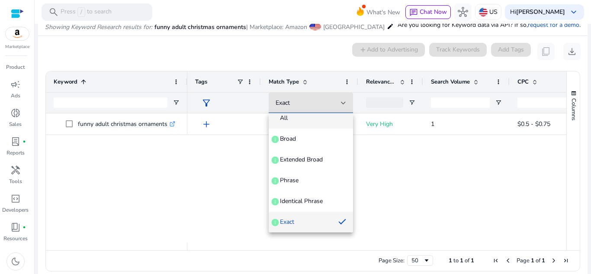
click at [321, 114] on span "All" at bounding box center [311, 118] width 71 height 9
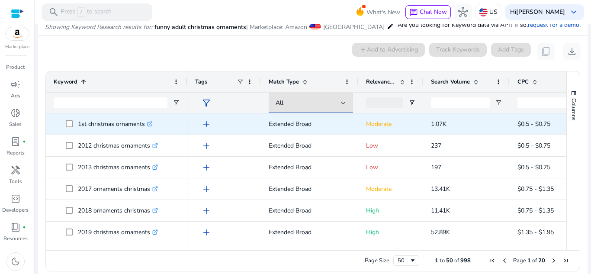
scroll to position [3, 0]
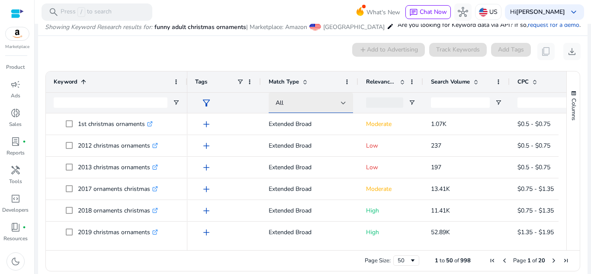
click at [339, 104] on div "All" at bounding box center [308, 103] width 65 height 10
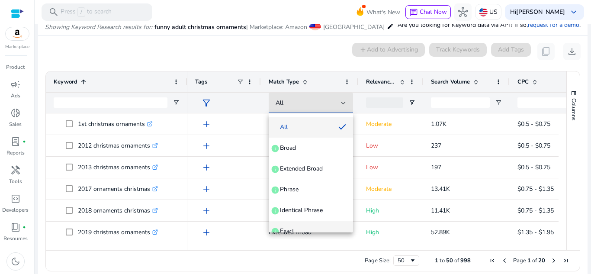
click at [313, 221] on mat-option "Exact info" at bounding box center [311, 231] width 84 height 21
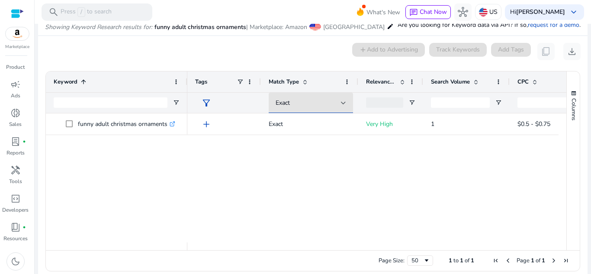
scroll to position [9, 0]
drag, startPoint x: 157, startPoint y: 76, endPoint x: 152, endPoint y: 73, distance: 5.6
click at [155, 75] on div "Keyword 1" at bounding box center [112, 82] width 116 height 16
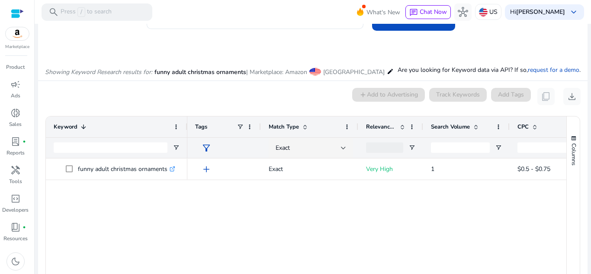
scroll to position [0, 0]
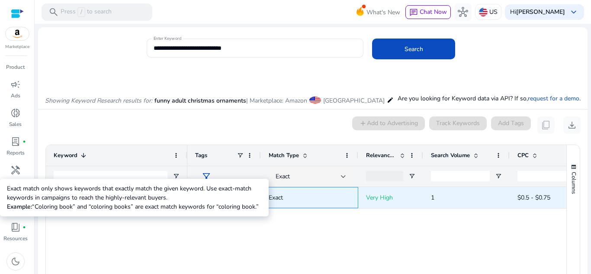
click at [315, 189] on p "Exact" at bounding box center [310, 198] width 82 height 18
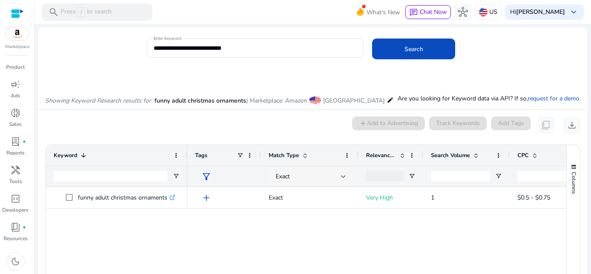
click at [331, 176] on div "Exact" at bounding box center [308, 177] width 65 height 10
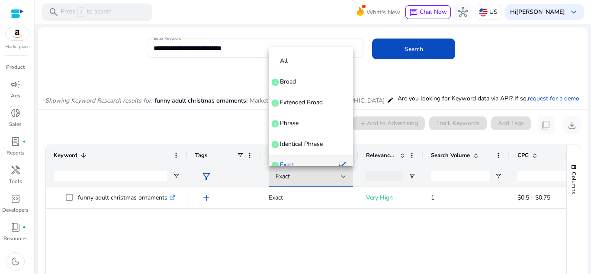
scroll to position [9, 0]
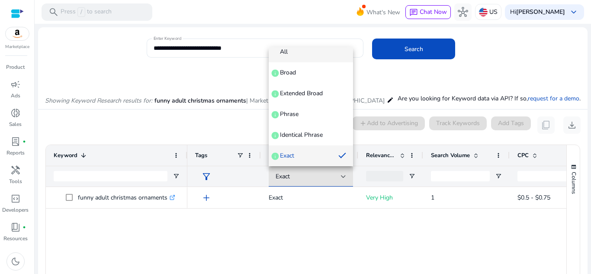
click at [294, 48] on span "All" at bounding box center [311, 52] width 71 height 9
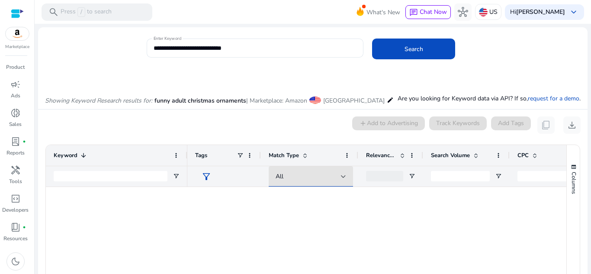
scroll to position [3, 0]
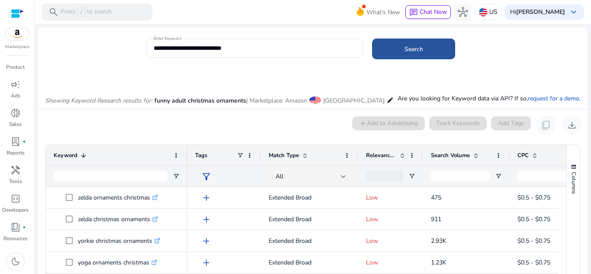
click at [406, 46] on span "Search" at bounding box center [414, 49] width 19 height 9
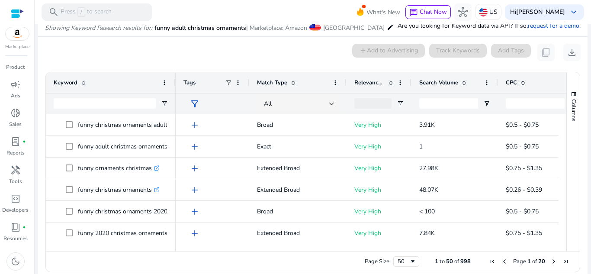
scroll to position [74, 0]
click at [465, 79] on span at bounding box center [464, 81] width 7 height 7
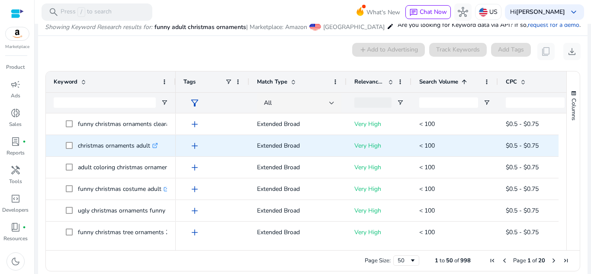
scroll to position [0, 0]
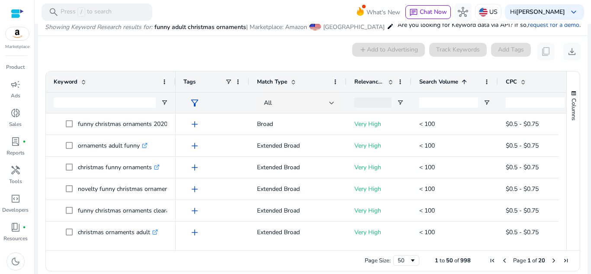
click at [394, 106] on div at bounding box center [379, 102] width 65 height 21
click at [491, 101] on div at bounding box center [455, 102] width 87 height 21
click at [474, 76] on div "Search Volume 1" at bounding box center [450, 82] width 61 height 16
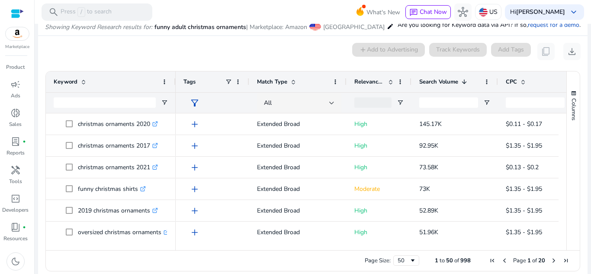
click at [462, 81] on span at bounding box center [464, 81] width 7 height 7
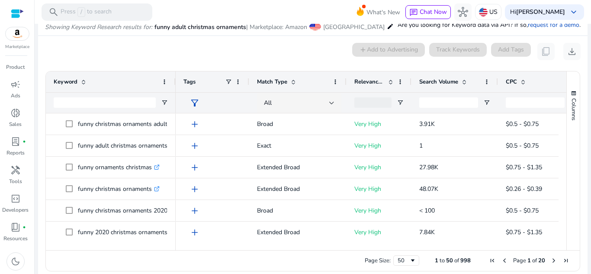
click at [468, 80] on span at bounding box center [464, 81] width 7 height 7
click at [465, 78] on span at bounding box center [464, 81] width 7 height 7
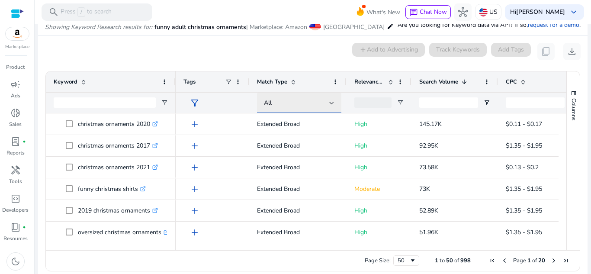
click at [331, 104] on div at bounding box center [331, 102] width 5 height 3
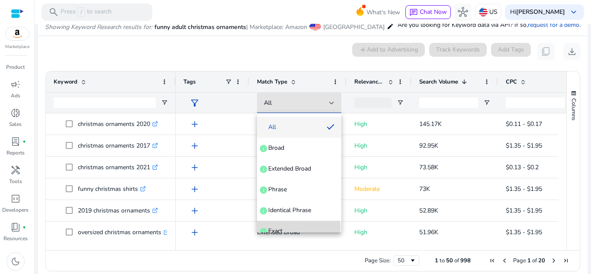
click at [291, 227] on span "Exact info" at bounding box center [299, 231] width 71 height 9
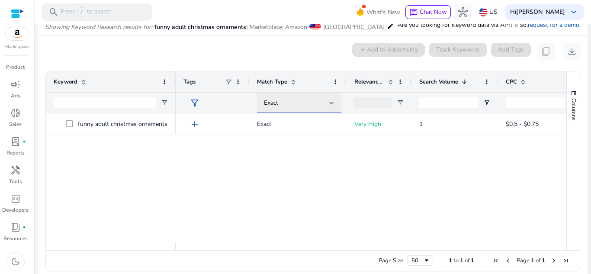
click at [329, 105] on div at bounding box center [331, 103] width 5 height 10
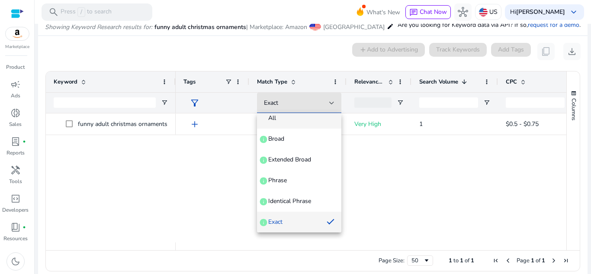
click at [290, 115] on span "All" at bounding box center [299, 118] width 71 height 9
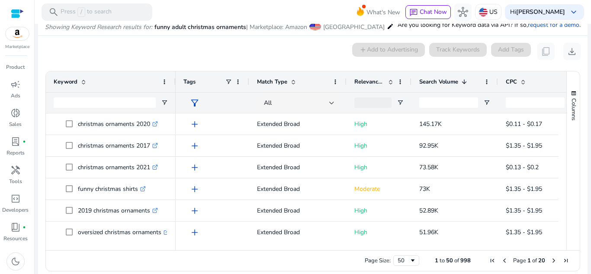
click at [265, 43] on div "0 keyword(s) selected add Add to Advertising Track Keywords Add Tags content_co…" at bounding box center [313, 51] width 536 height 17
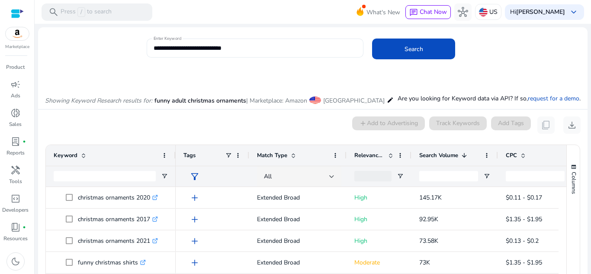
click at [272, 52] on input "**********" at bounding box center [255, 48] width 203 height 10
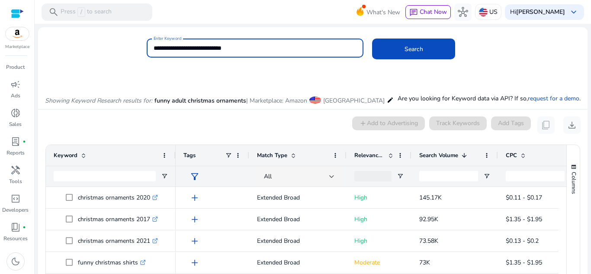
click at [265, 51] on input "**********" at bounding box center [255, 48] width 203 height 10
type input "**********"
click at [186, 46] on input "**********" at bounding box center [255, 48] width 203 height 10
click at [372, 39] on button "Search" at bounding box center [413, 49] width 83 height 21
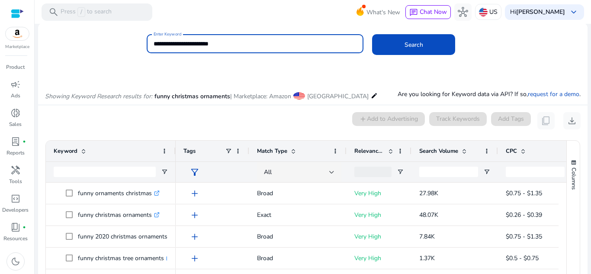
scroll to position [0, 0]
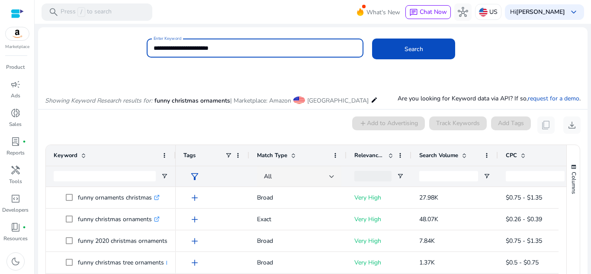
click at [170, 48] on input "**********" at bounding box center [255, 48] width 203 height 10
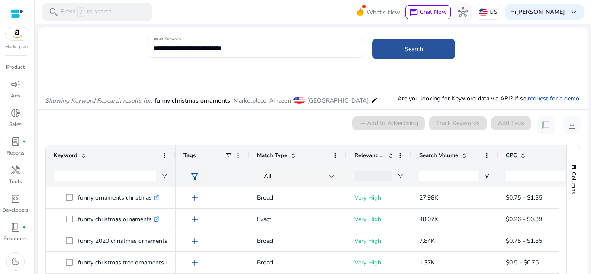
click at [390, 46] on span at bounding box center [413, 49] width 83 height 21
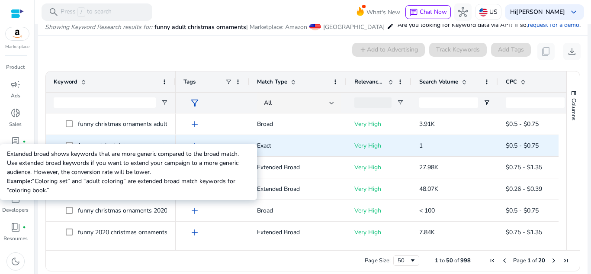
scroll to position [43, 0]
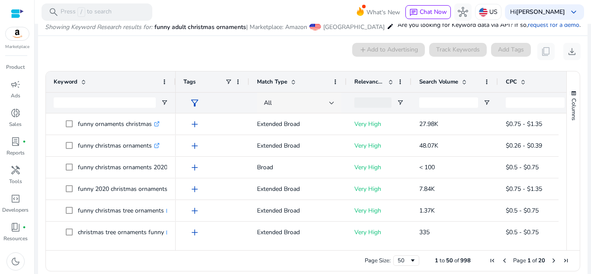
click at [330, 103] on div at bounding box center [331, 102] width 5 height 3
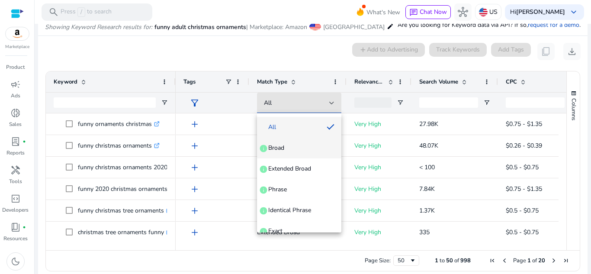
click at [315, 148] on span "Broad info" at bounding box center [299, 148] width 71 height 9
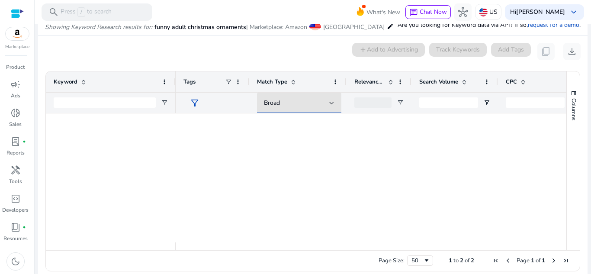
scroll to position [0, 0]
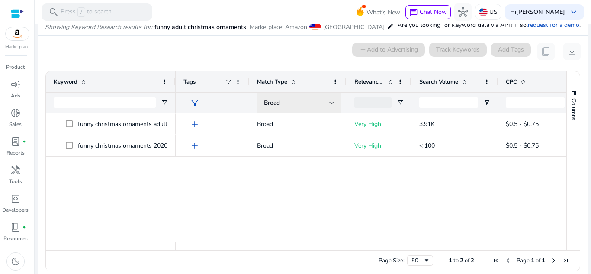
click at [329, 98] on div "Broad" at bounding box center [296, 103] width 65 height 10
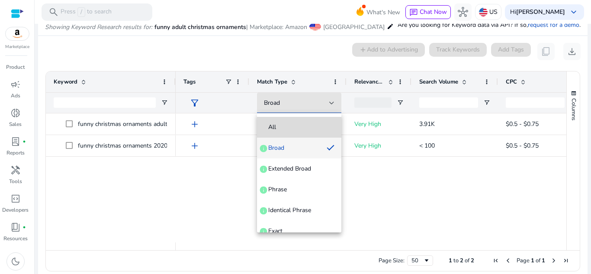
click at [307, 121] on mat-option "All" at bounding box center [299, 127] width 84 height 21
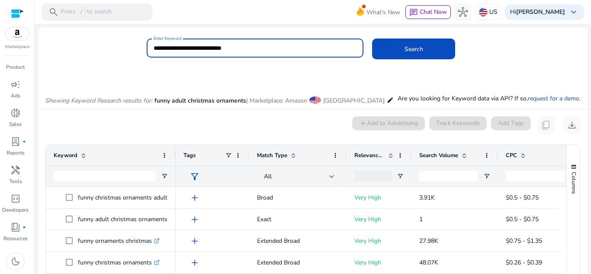
click at [276, 49] on input "**********" at bounding box center [255, 48] width 203 height 10
click at [187, 47] on input "**********" at bounding box center [255, 48] width 203 height 10
click at [239, 50] on input "**********" at bounding box center [255, 48] width 203 height 10
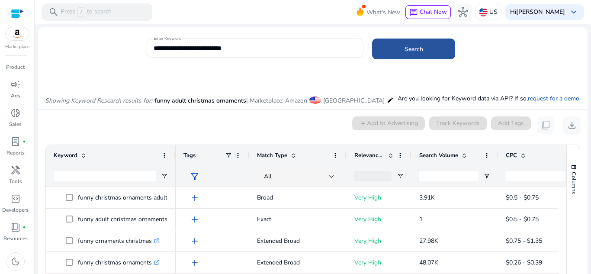
click at [417, 50] on span "Search" at bounding box center [414, 49] width 19 height 9
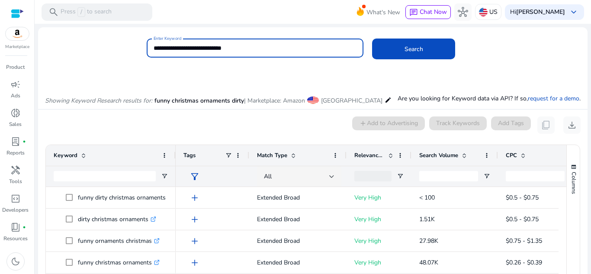
click at [257, 48] on input "**********" at bounding box center [255, 48] width 203 height 10
click at [372, 39] on button "Search" at bounding box center [413, 49] width 83 height 21
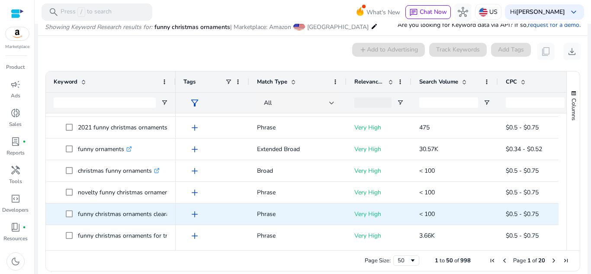
scroll to position [216, 0]
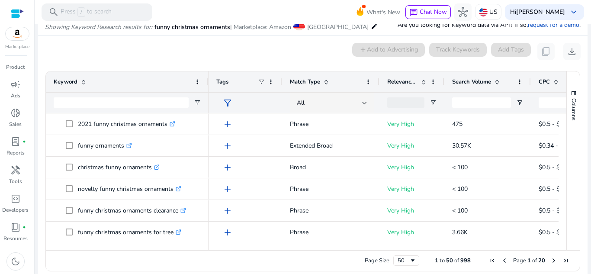
drag, startPoint x: 174, startPoint y: 81, endPoint x: 223, endPoint y: 84, distance: 49.0
click at [210, 84] on div at bounding box center [208, 81] width 3 height 21
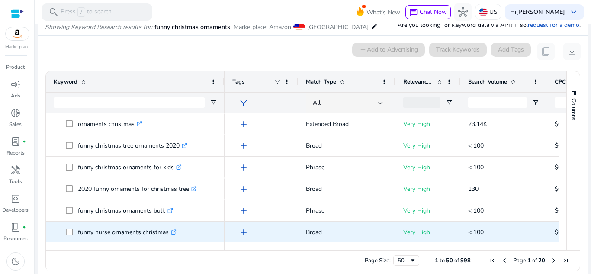
scroll to position [0, 0]
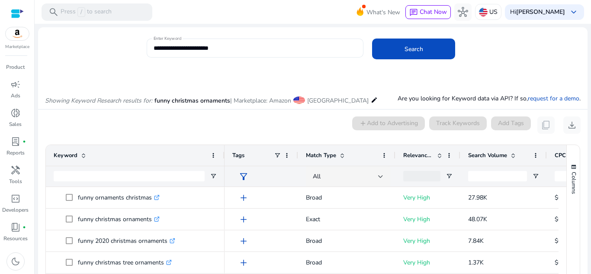
click at [196, 47] on input "**********" at bounding box center [255, 48] width 203 height 10
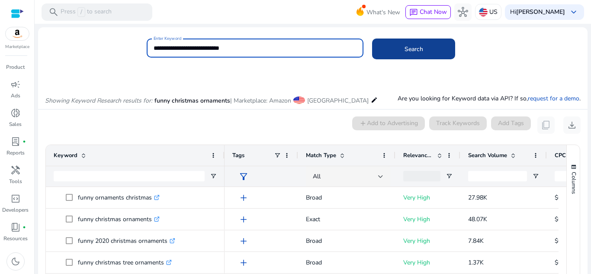
type input "**********"
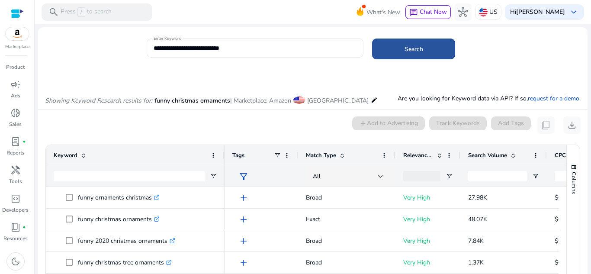
click at [413, 46] on span "Search" at bounding box center [414, 49] width 19 height 9
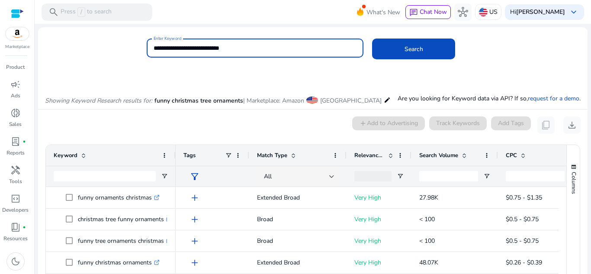
click at [207, 50] on input "**********" at bounding box center [255, 48] width 203 height 10
type input "**********"
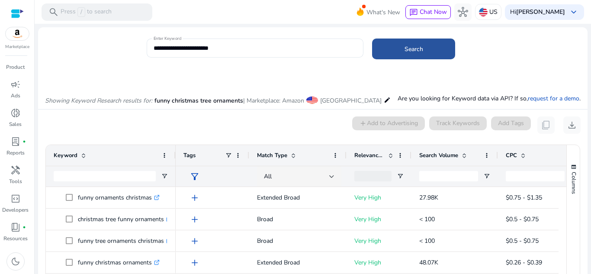
click at [405, 50] on span "Search" at bounding box center [414, 49] width 19 height 9
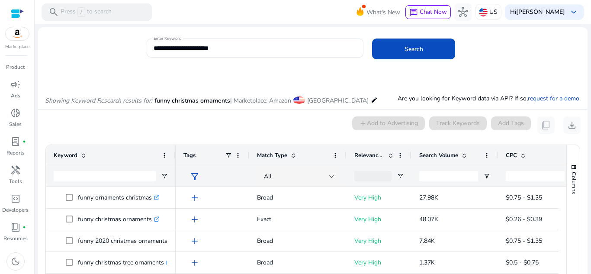
scroll to position [74, 0]
